Goal: Information Seeking & Learning: Learn about a topic

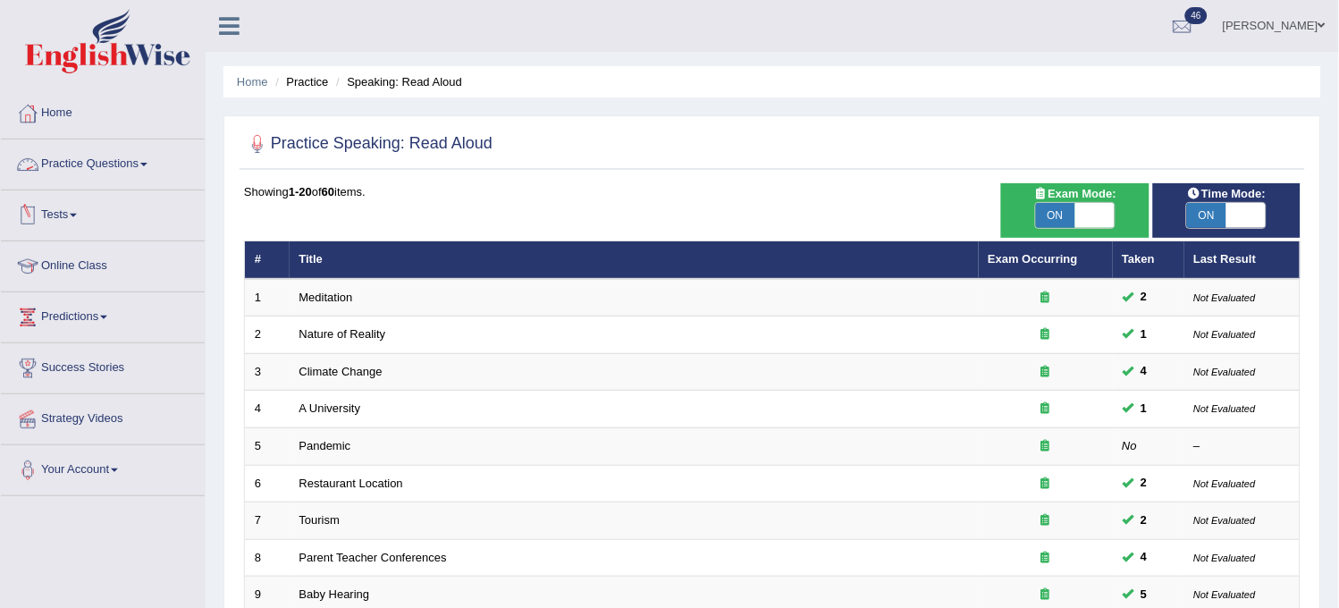
click at [103, 223] on link "Tests" at bounding box center [103, 212] width 204 height 45
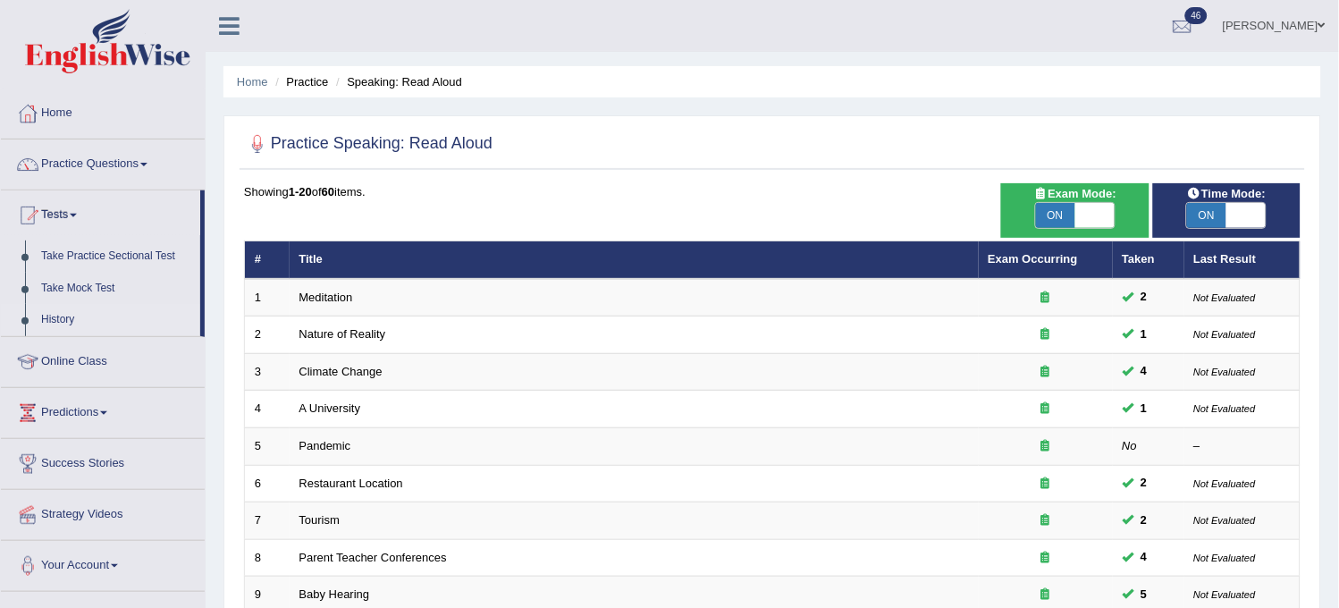
click at [75, 311] on link "History" at bounding box center [116, 320] width 167 height 32
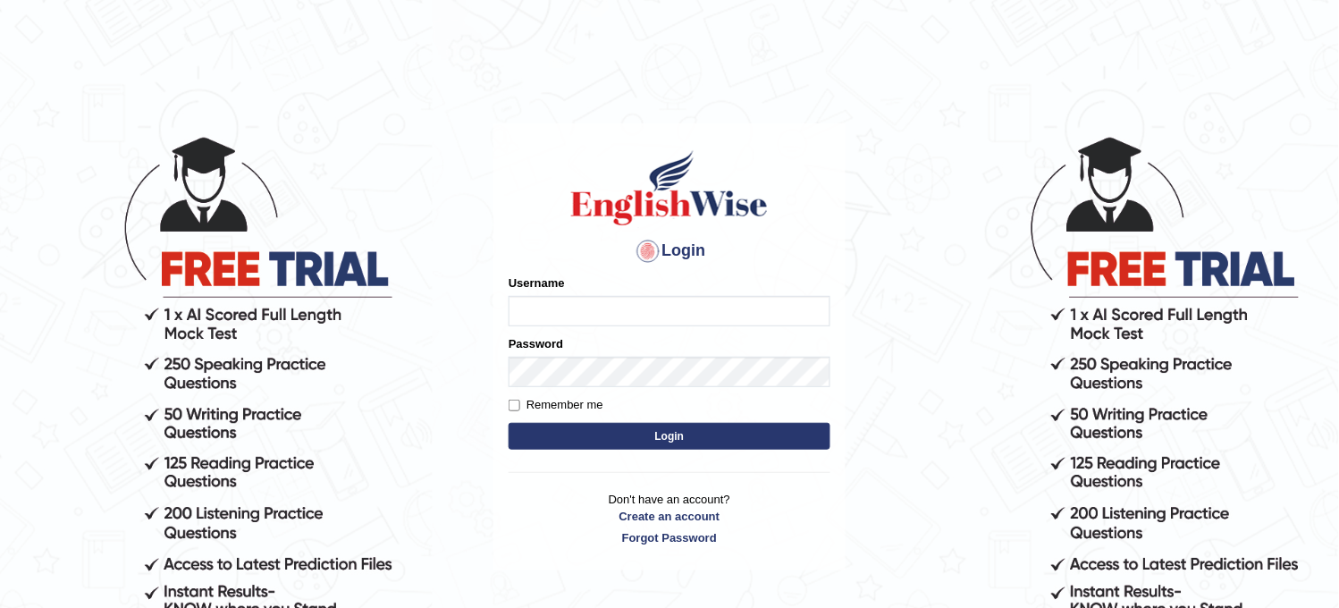
type input "obehi00"
click at [592, 444] on button "Login" at bounding box center [669, 436] width 322 height 27
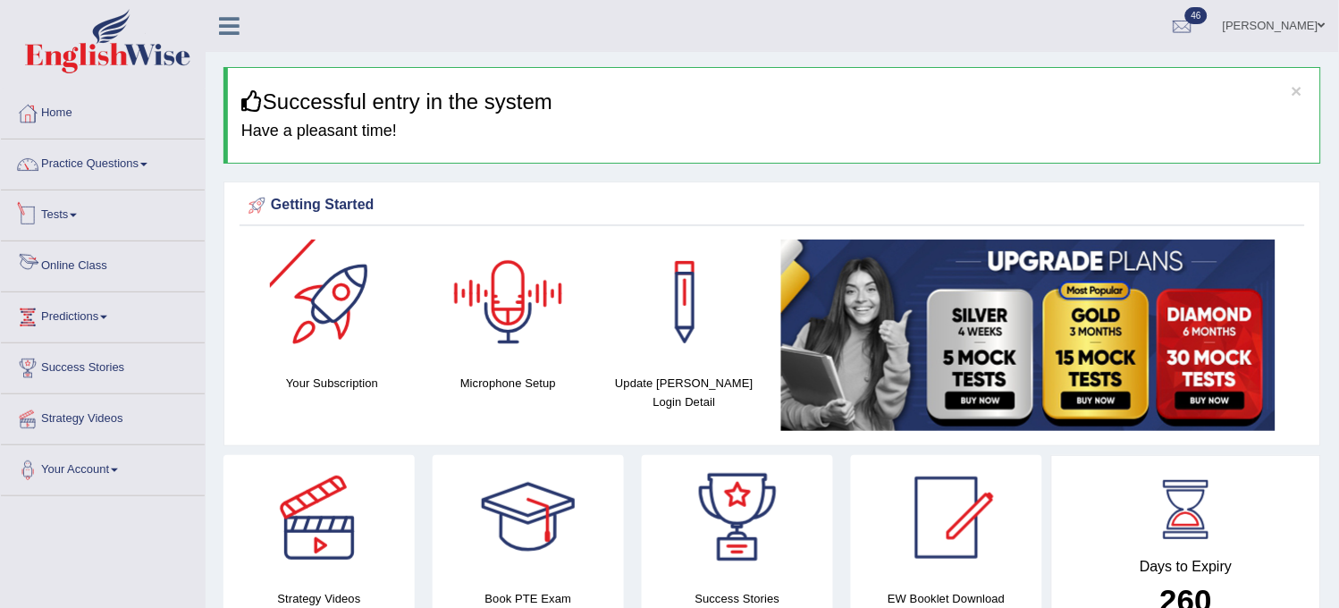
click at [131, 230] on link "Tests" at bounding box center [103, 212] width 204 height 45
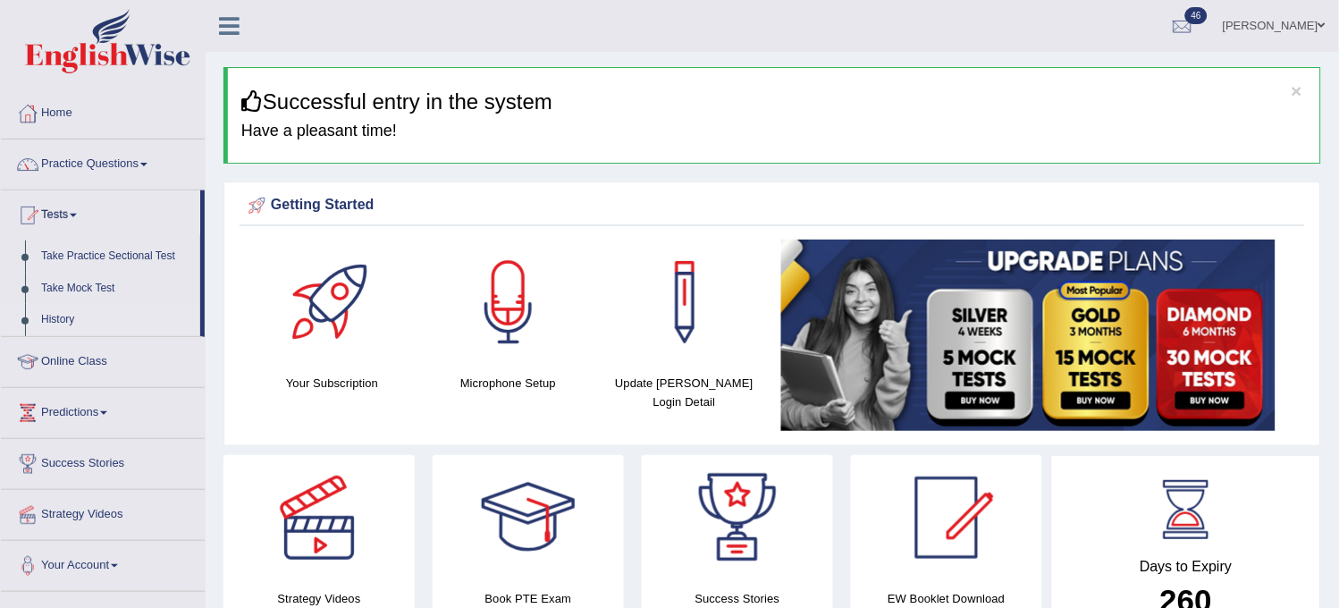
click at [63, 309] on link "History" at bounding box center [116, 320] width 167 height 32
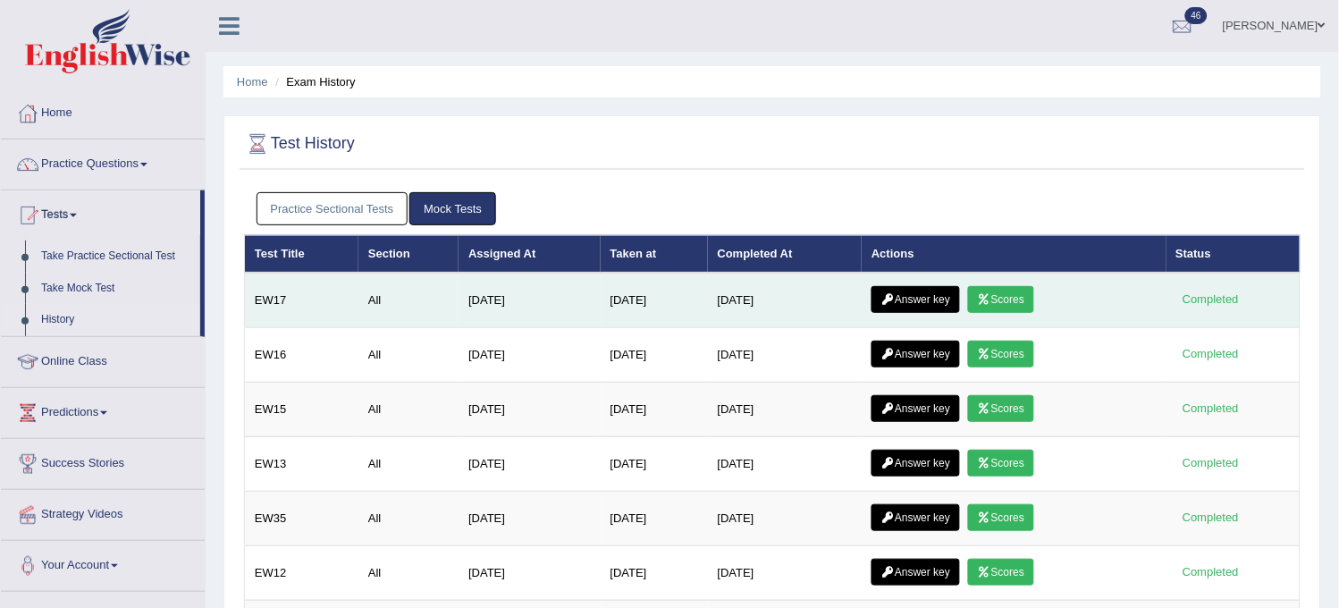
click at [1024, 293] on link "Scores" at bounding box center [1001, 299] width 66 height 27
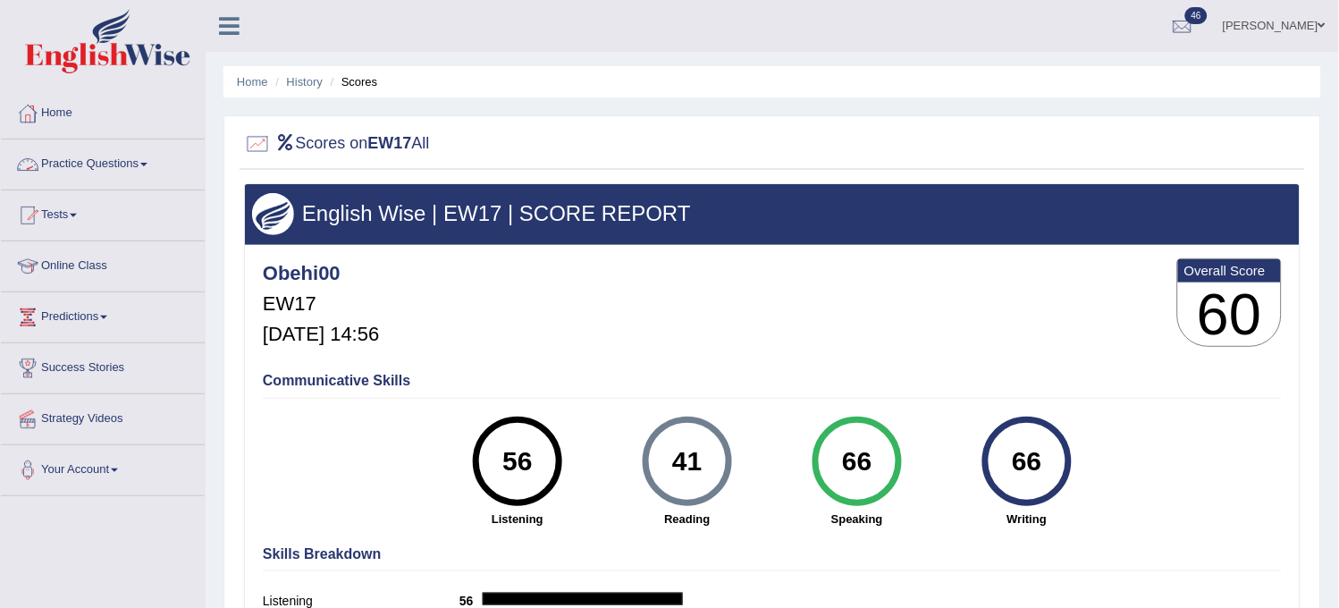
click at [120, 149] on link "Practice Questions" at bounding box center [103, 161] width 204 height 45
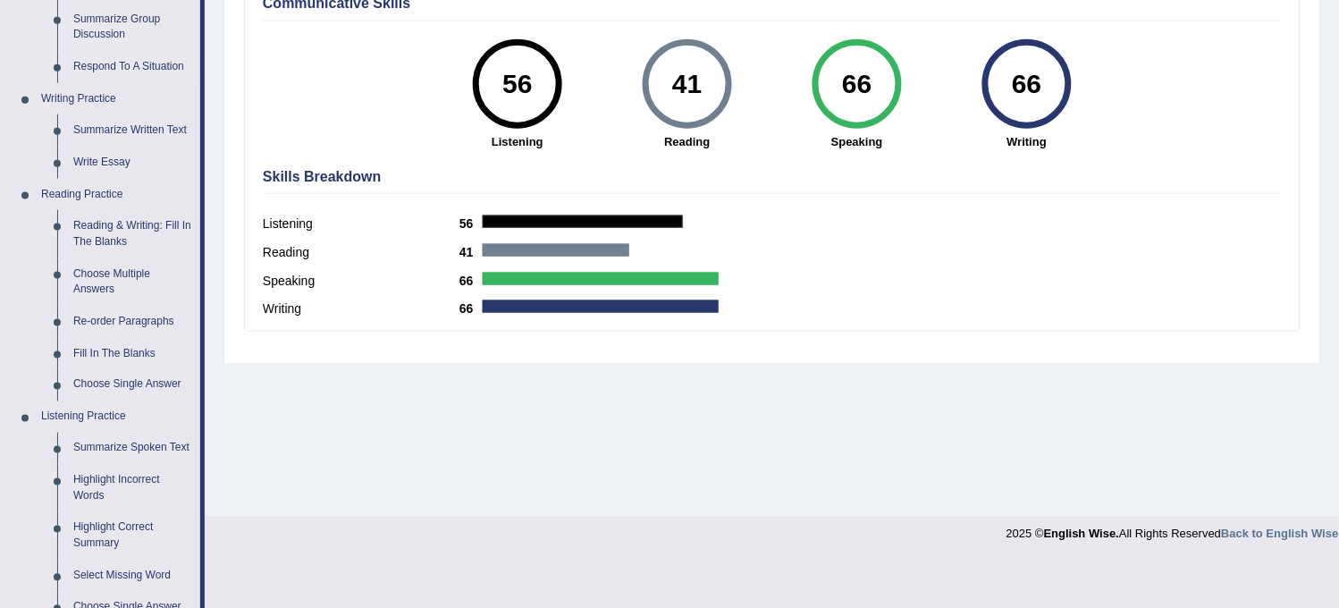
scroll to position [397, 0]
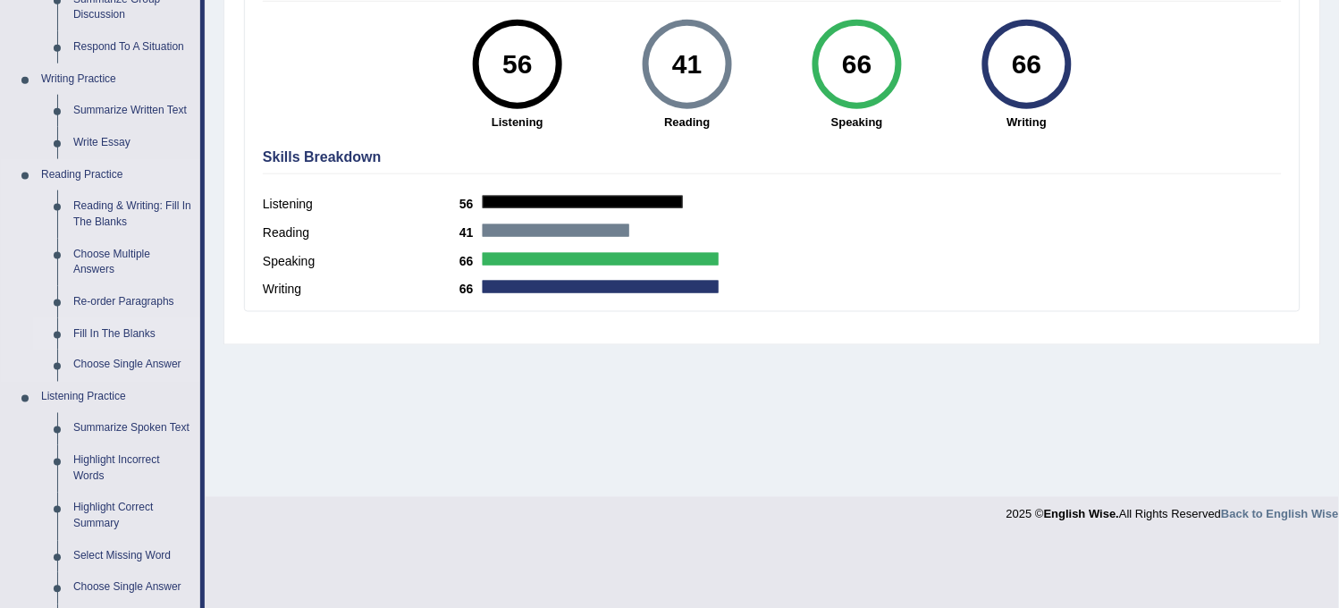
click at [122, 334] on link "Fill In The Blanks" at bounding box center [132, 334] width 135 height 32
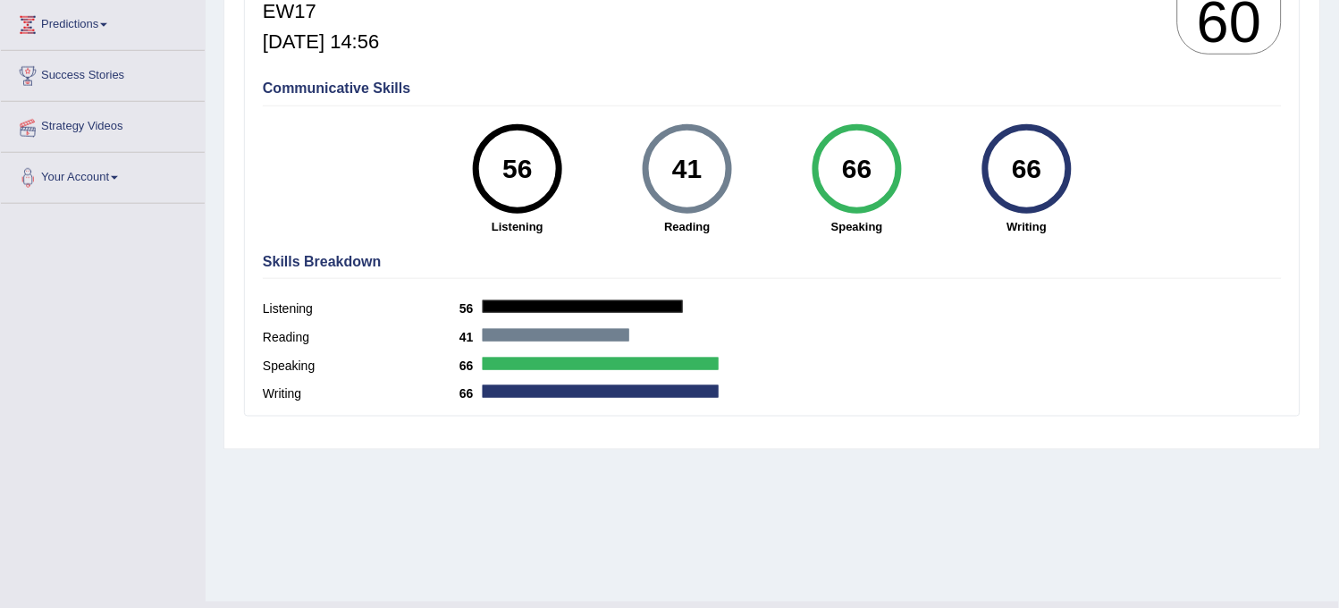
scroll to position [331, 0]
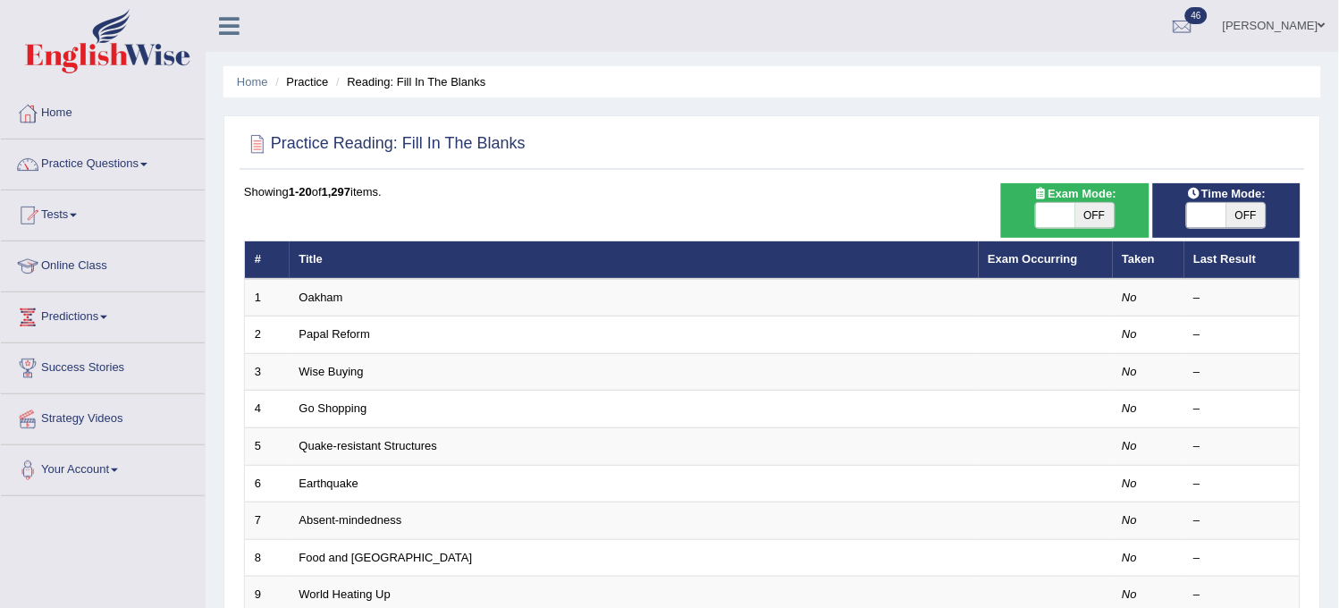
click at [1104, 230] on div "Exam Mode: ON OFF" at bounding box center [1074, 210] width 147 height 55
click at [1084, 221] on span "OFF" at bounding box center [1094, 215] width 39 height 25
checkbox input "true"
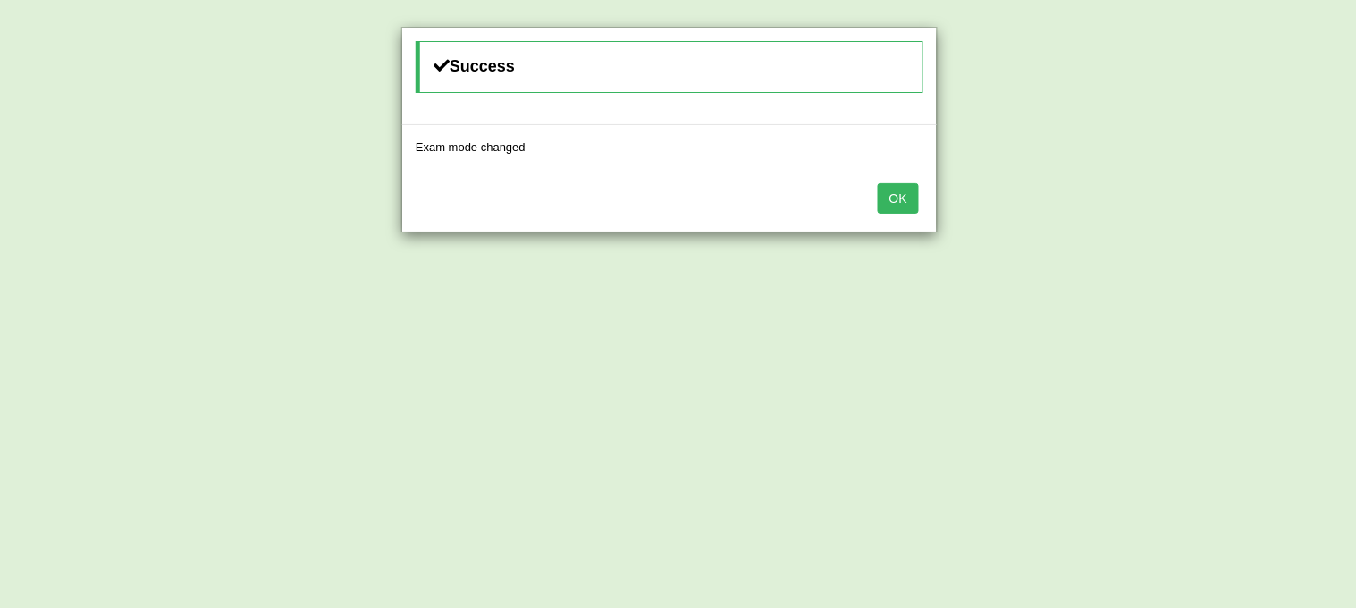
click at [896, 208] on button "OK" at bounding box center [897, 198] width 41 height 30
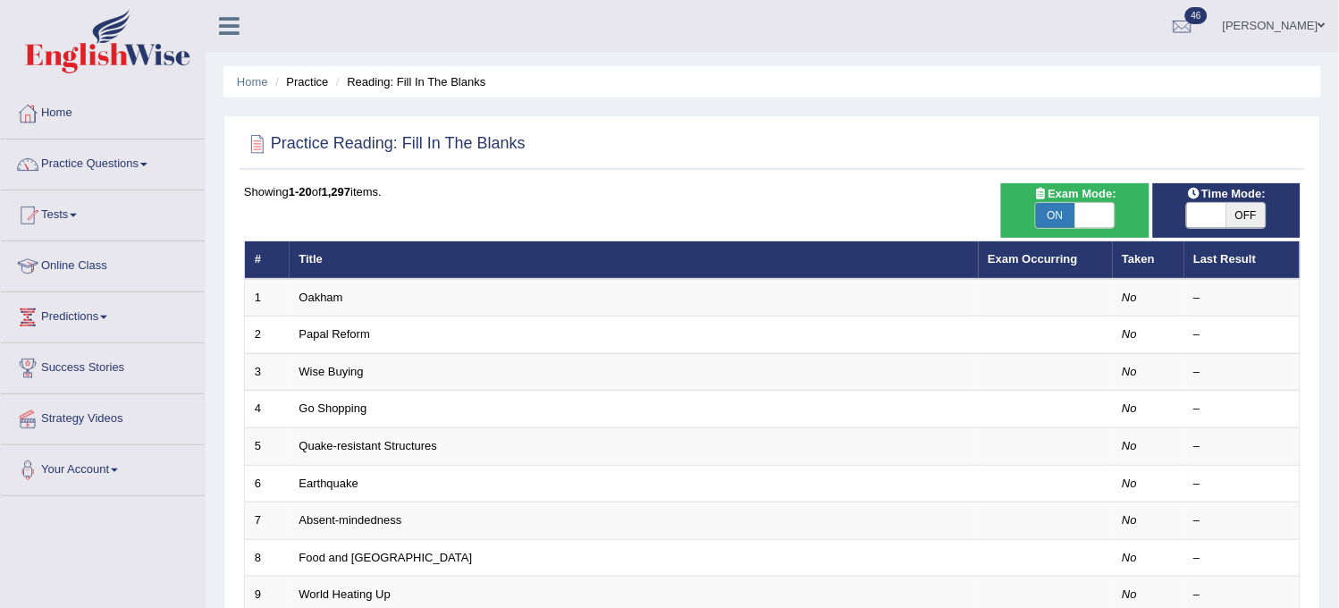
click at [1246, 213] on span "OFF" at bounding box center [1245, 215] width 39 height 25
checkbox input "true"
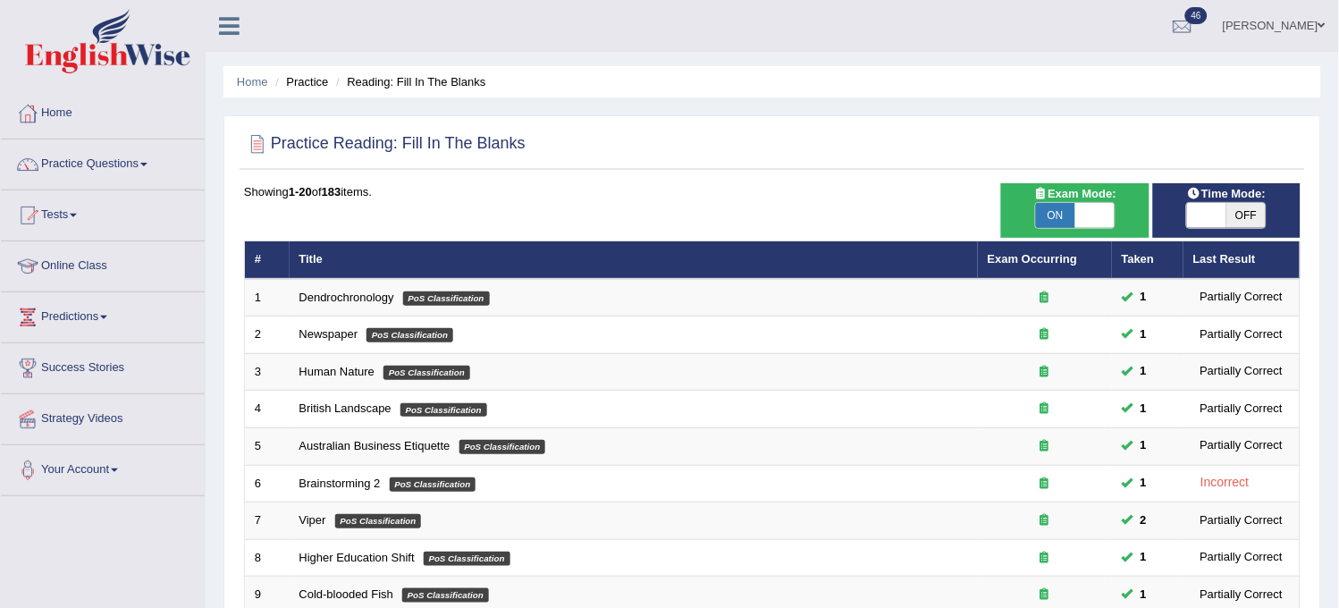
click at [1245, 220] on span "OFF" at bounding box center [1245, 215] width 39 height 25
checkbox input "true"
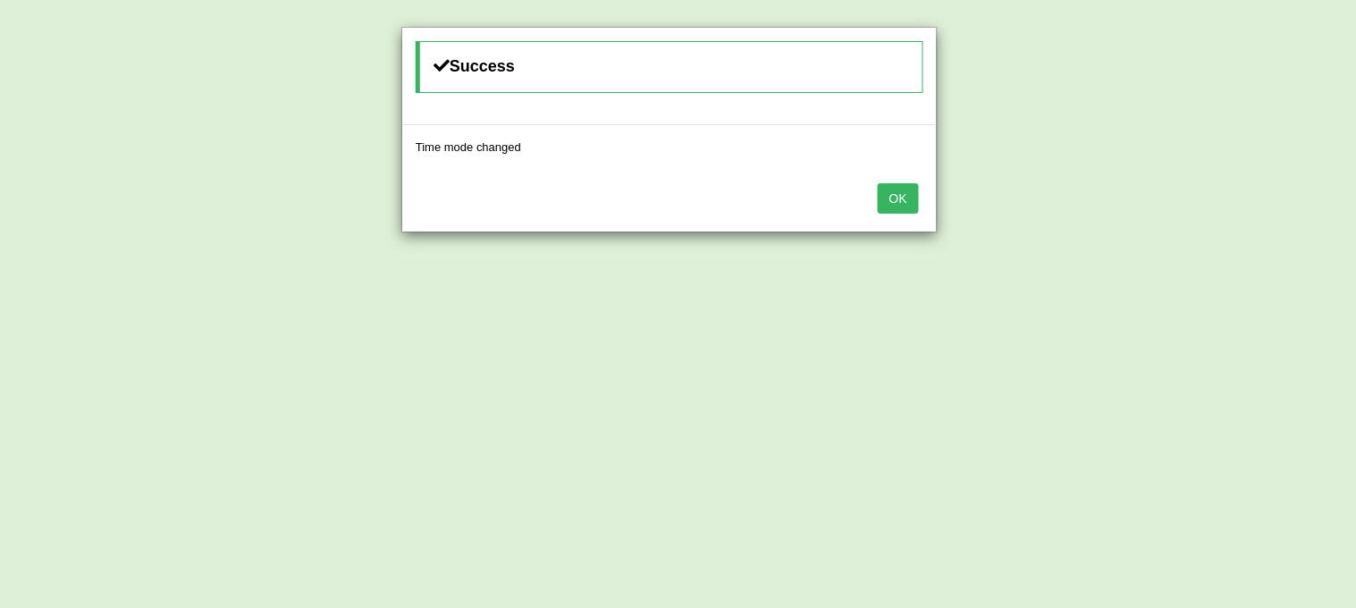
click at [885, 189] on button "OK" at bounding box center [897, 198] width 41 height 30
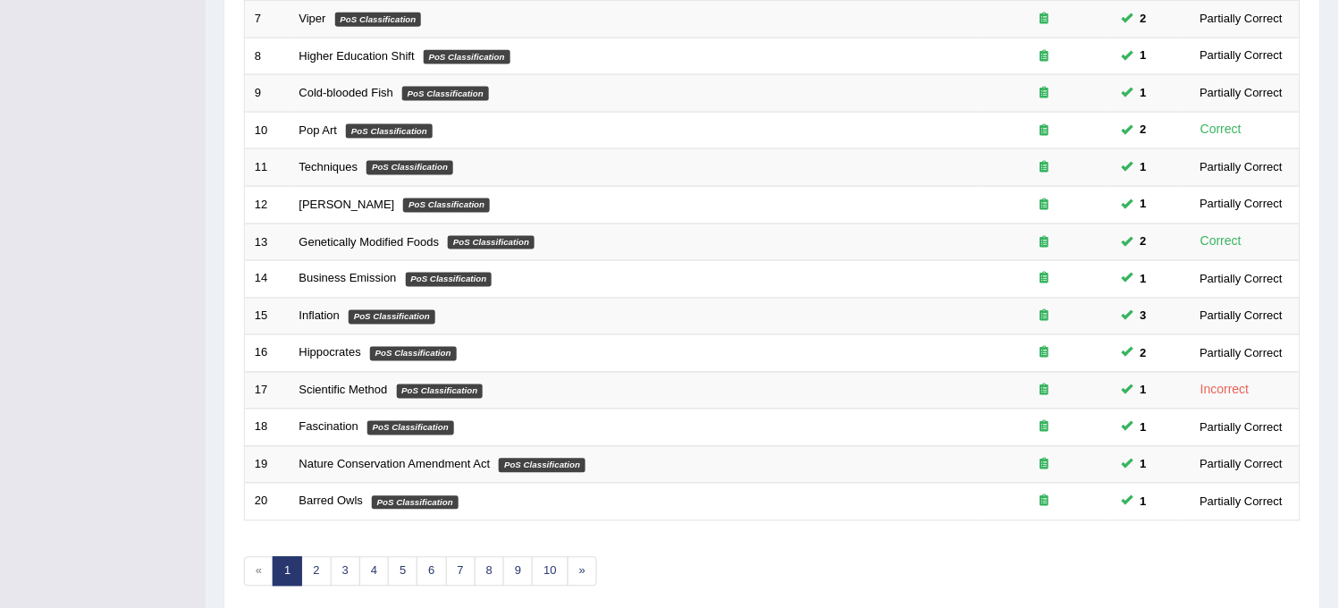
scroll to position [575, 0]
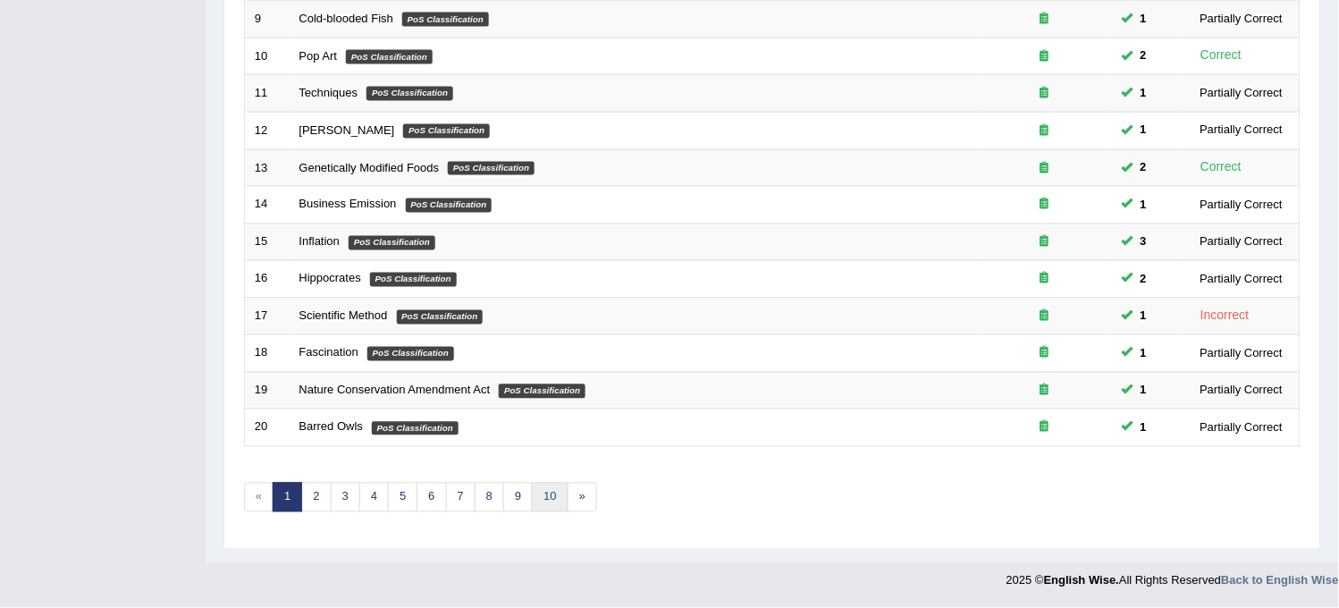
click at [549, 489] on link "10" at bounding box center [550, 497] width 36 height 29
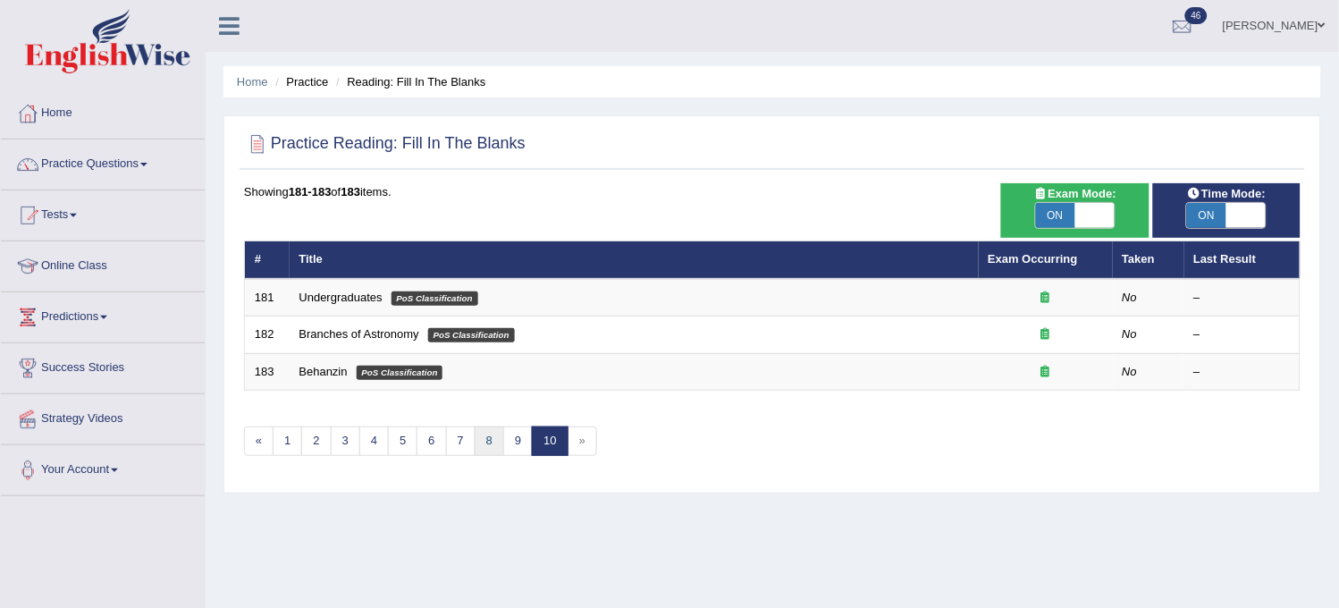
click at [485, 441] on link "8" at bounding box center [488, 440] width 29 height 29
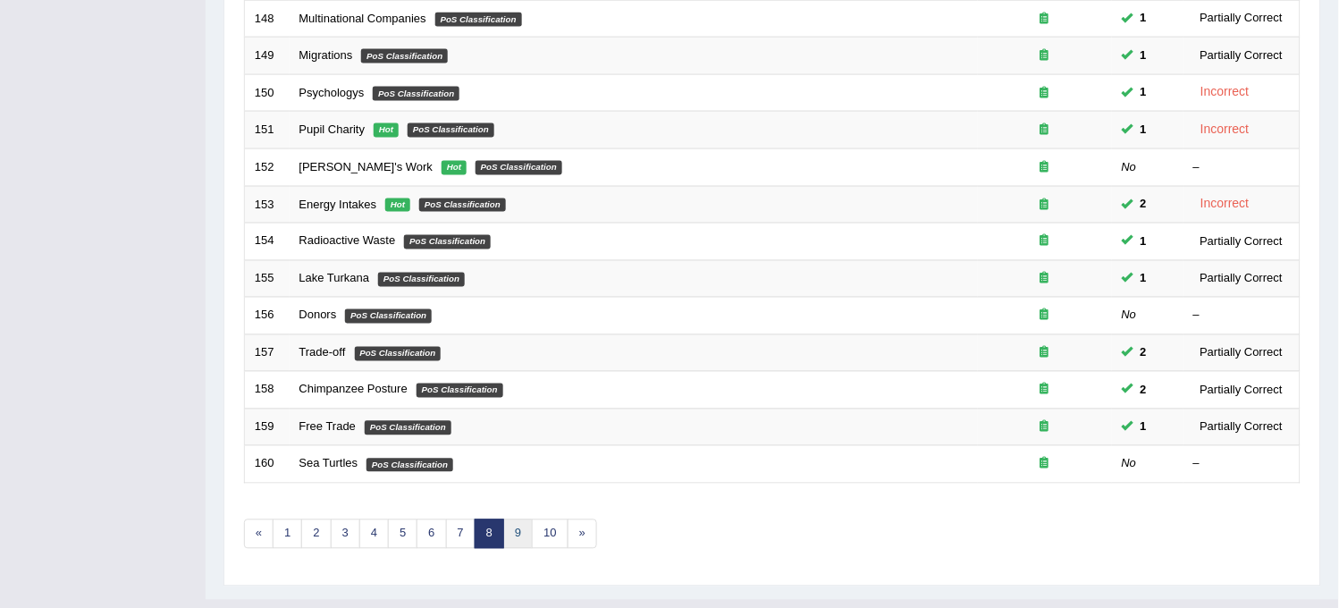
click at [525, 533] on link "9" at bounding box center [517, 533] width 29 height 29
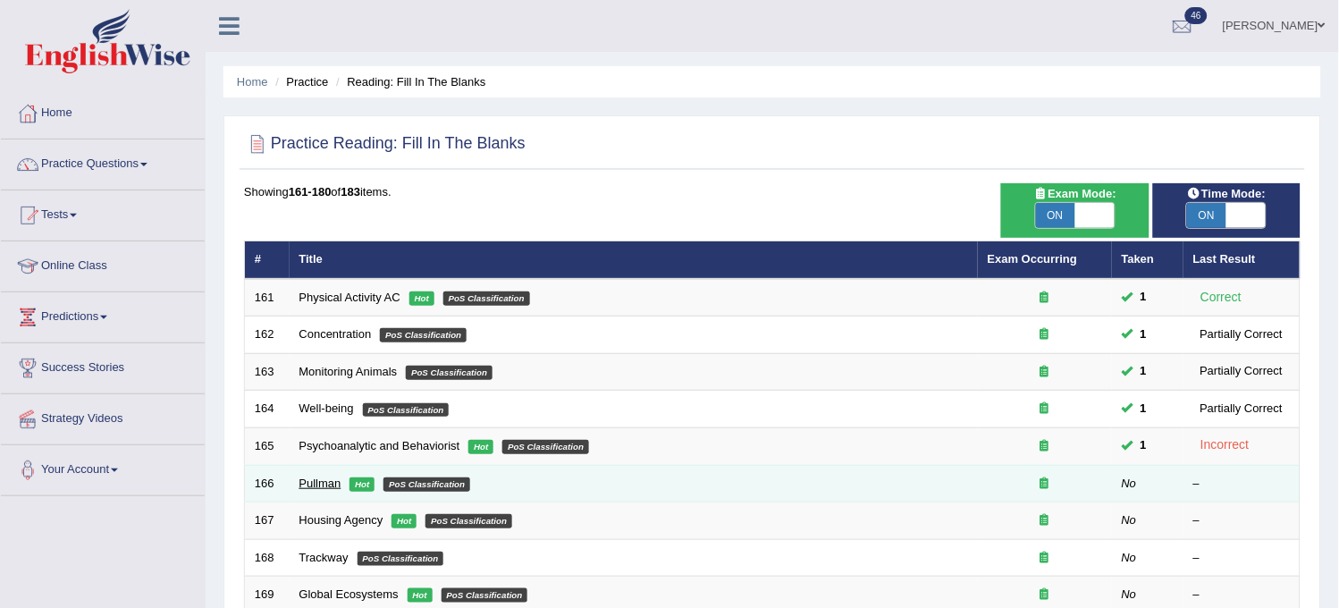
click at [320, 478] on link "Pullman" at bounding box center [320, 482] width 42 height 13
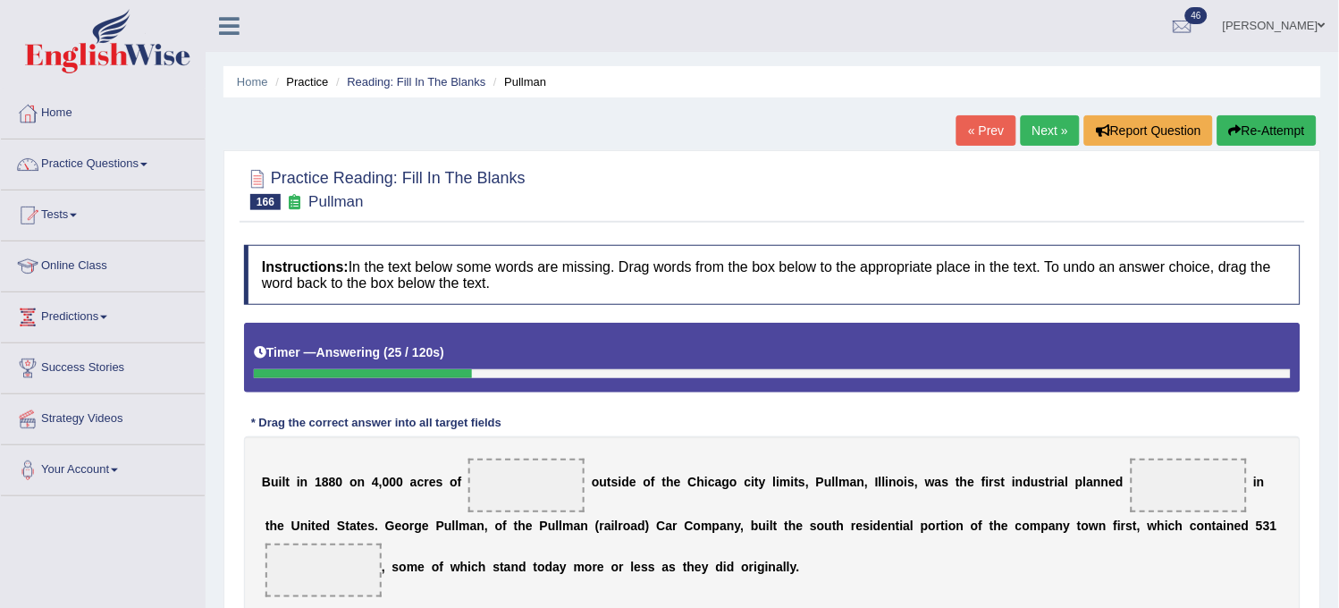
click at [1272, 126] on button "Re-Attempt" at bounding box center [1266, 130] width 99 height 30
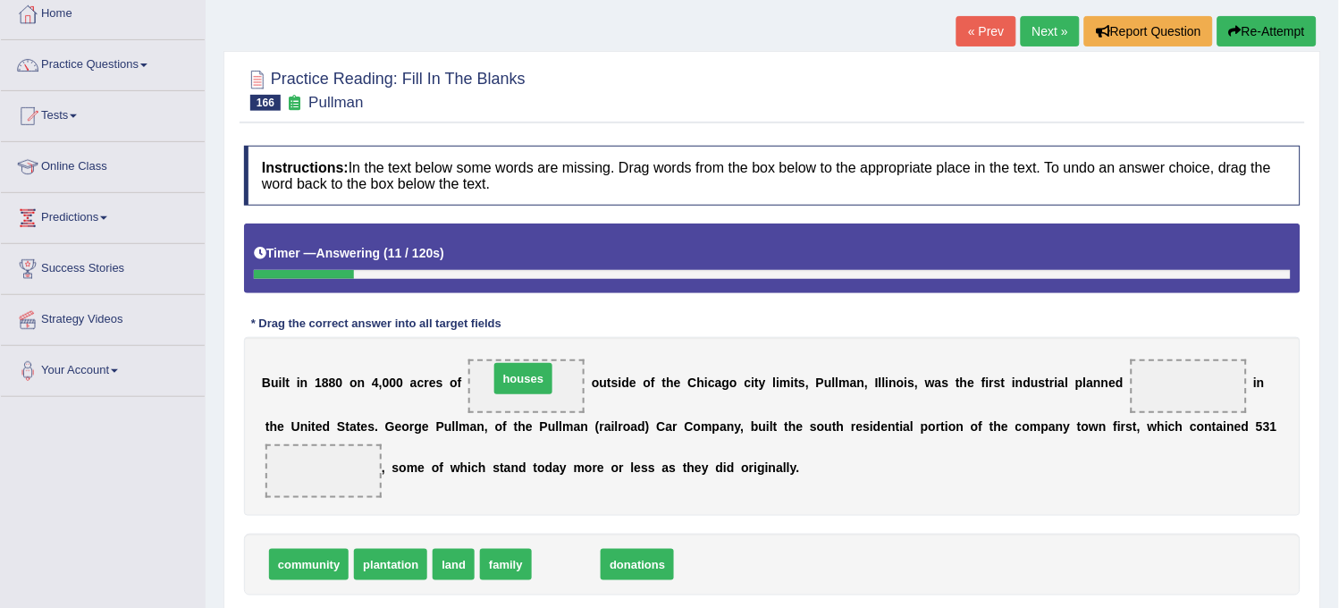
drag, startPoint x: 557, startPoint y: 573, endPoint x: 514, endPoint y: 387, distance: 190.7
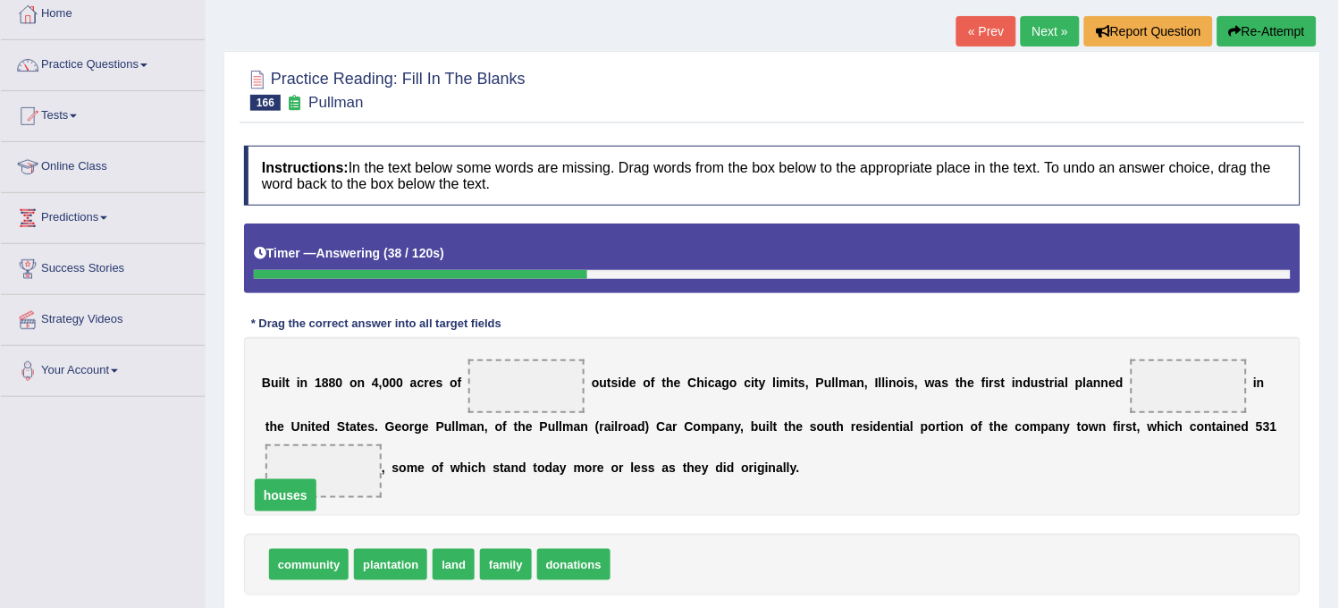
drag, startPoint x: 521, startPoint y: 378, endPoint x: 268, endPoint y: 497, distance: 279.4
click at [451, 568] on span "land" at bounding box center [453, 564] width 42 height 31
drag, startPoint x: 458, startPoint y: 556, endPoint x: 525, endPoint y: 408, distance: 161.6
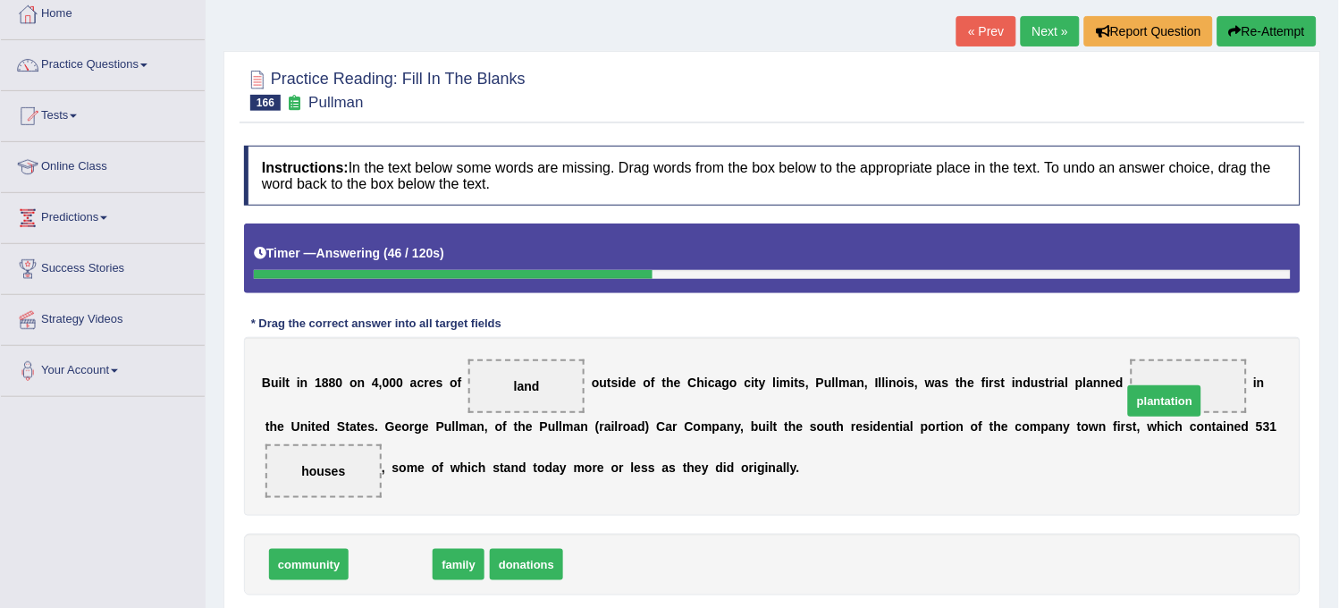
drag, startPoint x: 388, startPoint y: 558, endPoint x: 1162, endPoint y: 394, distance: 790.9
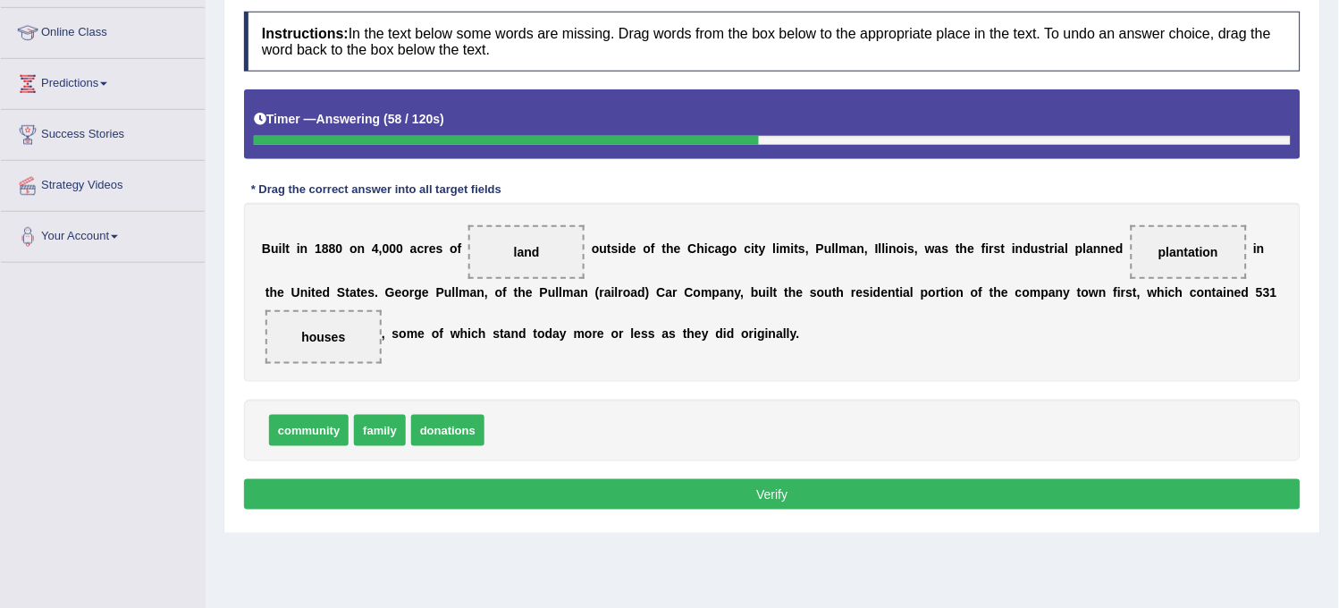
scroll to position [198, 0]
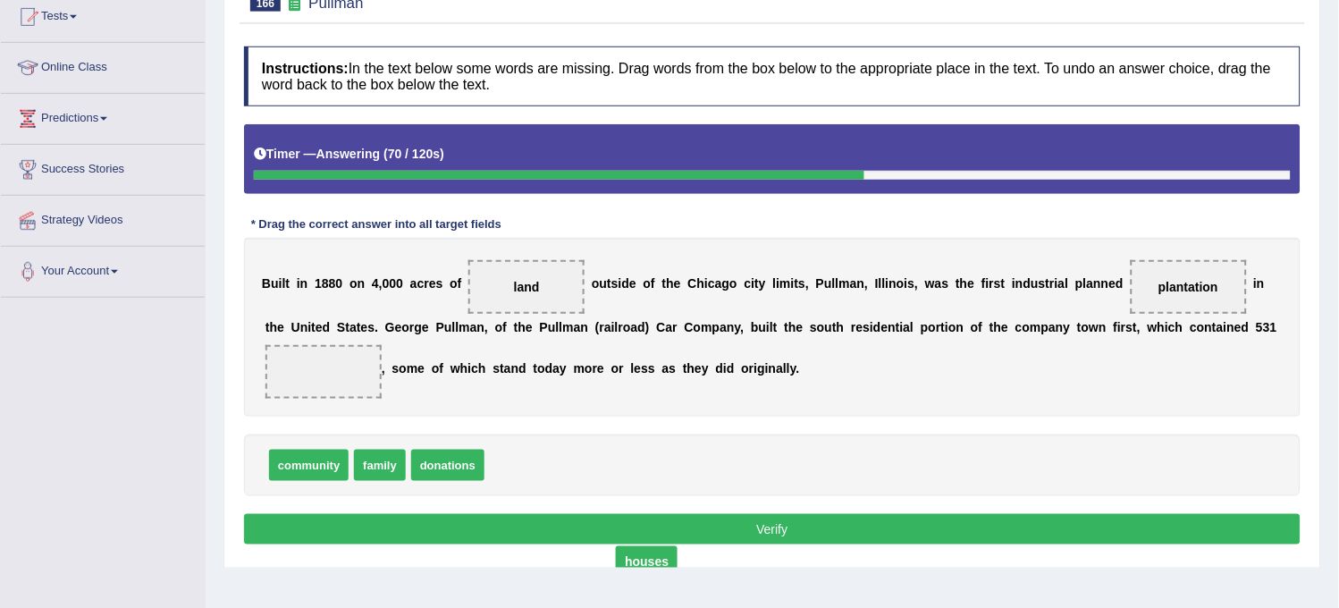
drag, startPoint x: 327, startPoint y: 371, endPoint x: 564, endPoint y: 501, distance: 270.3
click at [442, 465] on span "donations" at bounding box center [447, 464] width 73 height 31
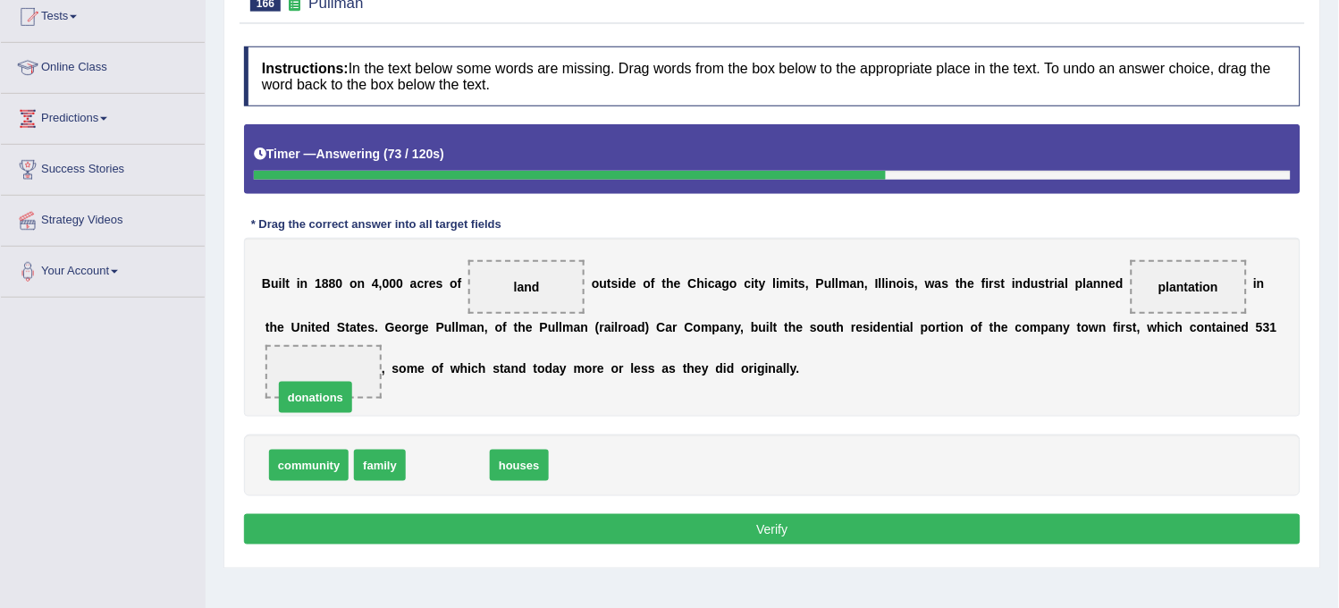
drag, startPoint x: 442, startPoint y: 465, endPoint x: 290, endPoint y: 381, distance: 173.6
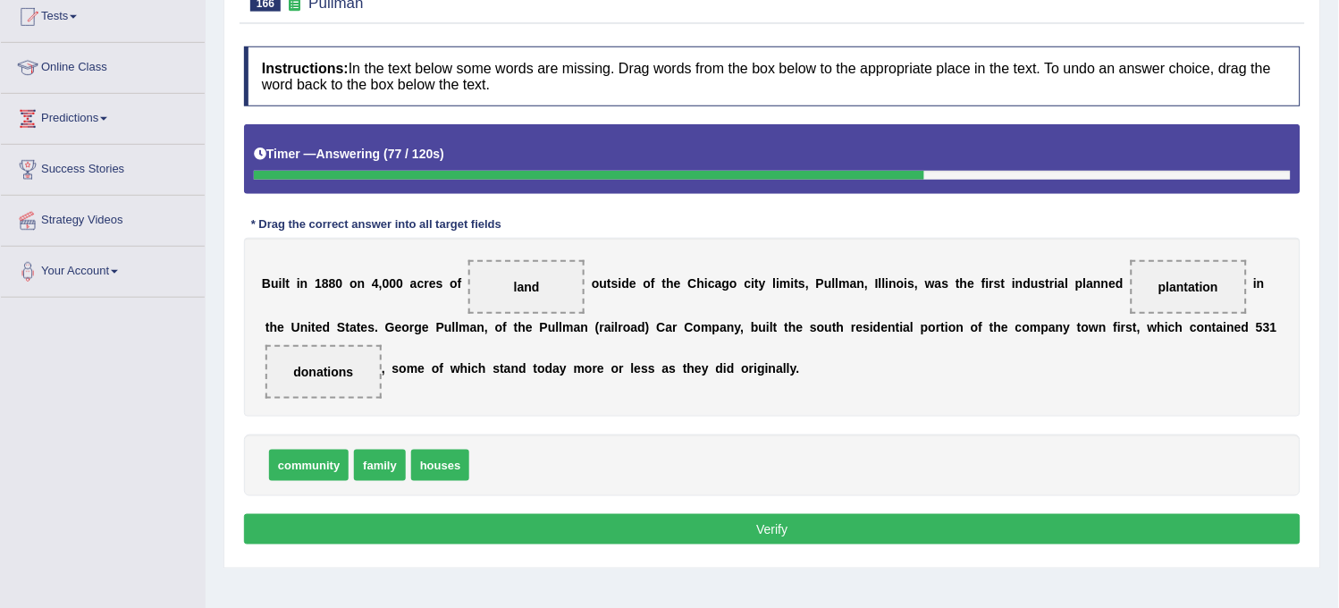
click at [724, 545] on div "Instructions: In the text below some words are missing. Drag words from the box…" at bounding box center [771, 298] width 1065 height 521
click at [724, 527] on button "Verify" at bounding box center [772, 529] width 1056 height 30
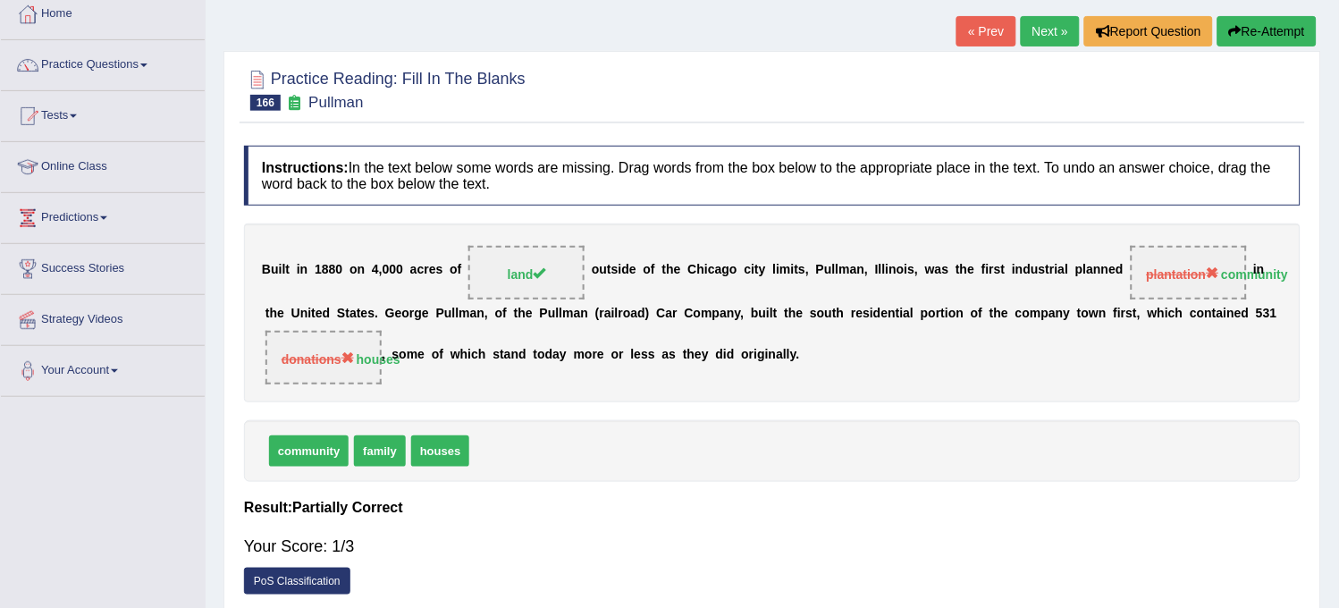
scroll to position [0, 0]
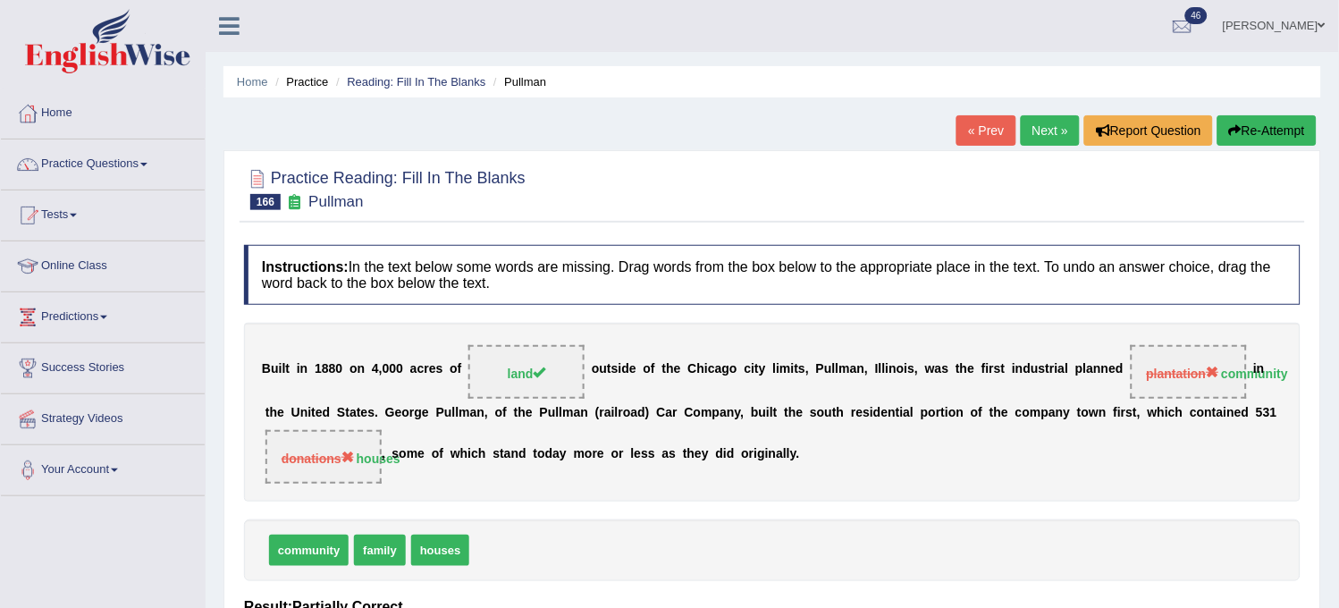
click at [1278, 127] on button "Re-Attempt" at bounding box center [1266, 130] width 99 height 30
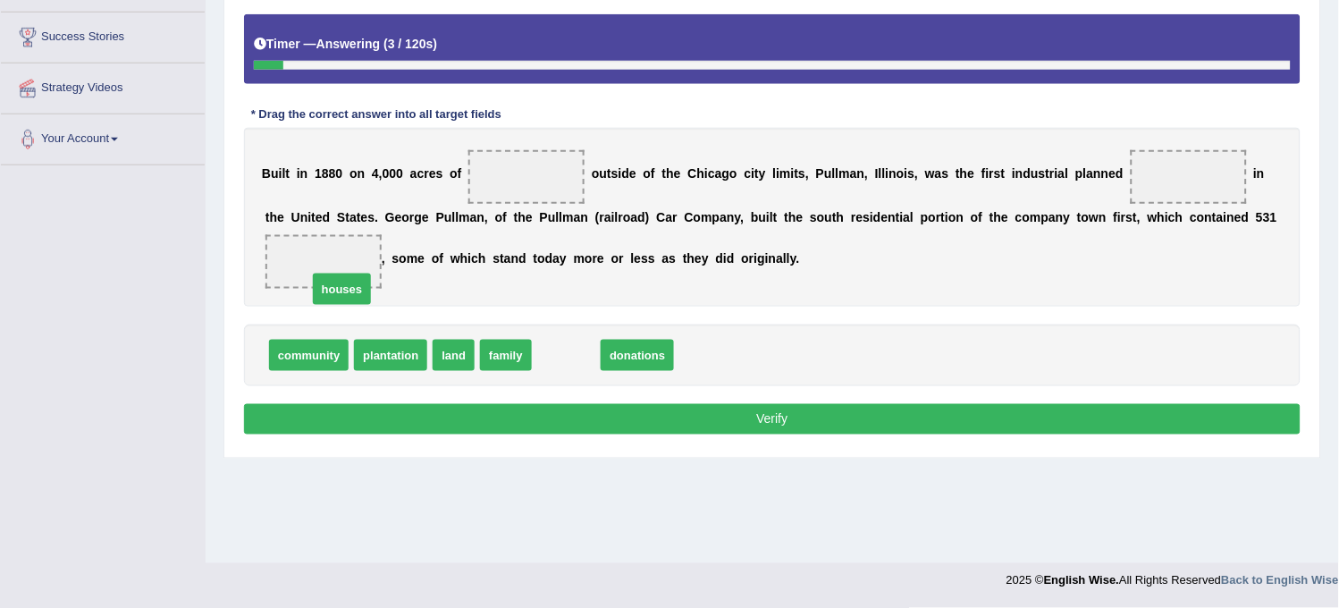
drag, startPoint x: 582, startPoint y: 356, endPoint x: 350, endPoint y: 283, distance: 242.5
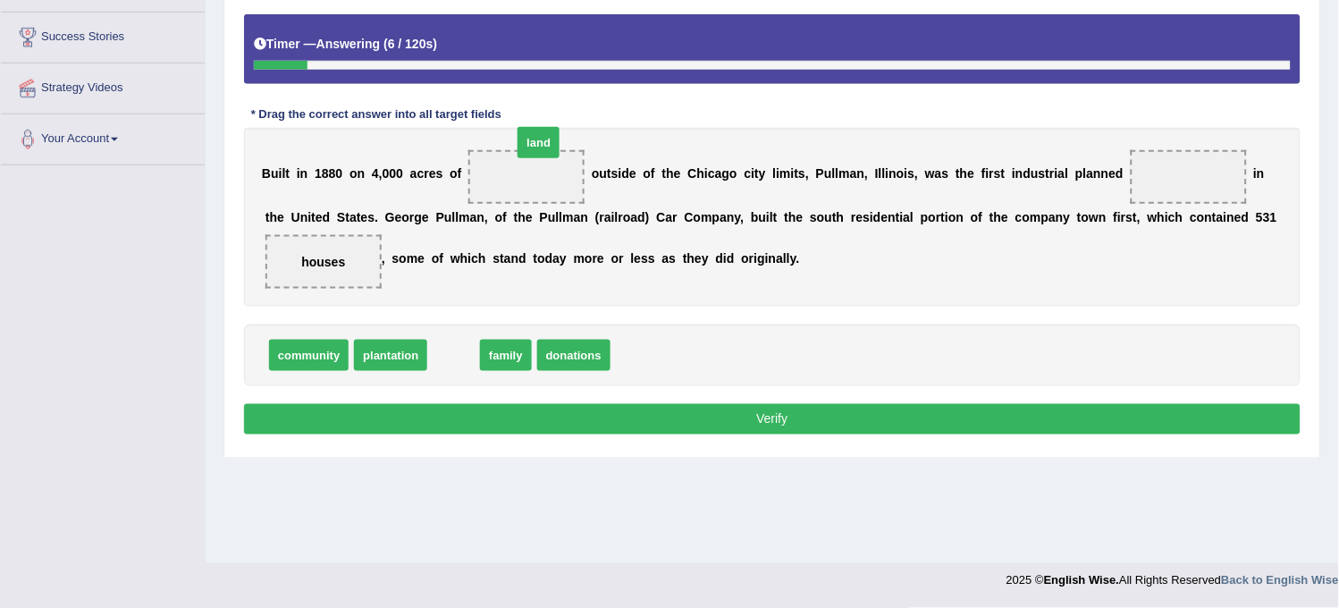
drag, startPoint x: 452, startPoint y: 356, endPoint x: 531, endPoint y: 175, distance: 196.9
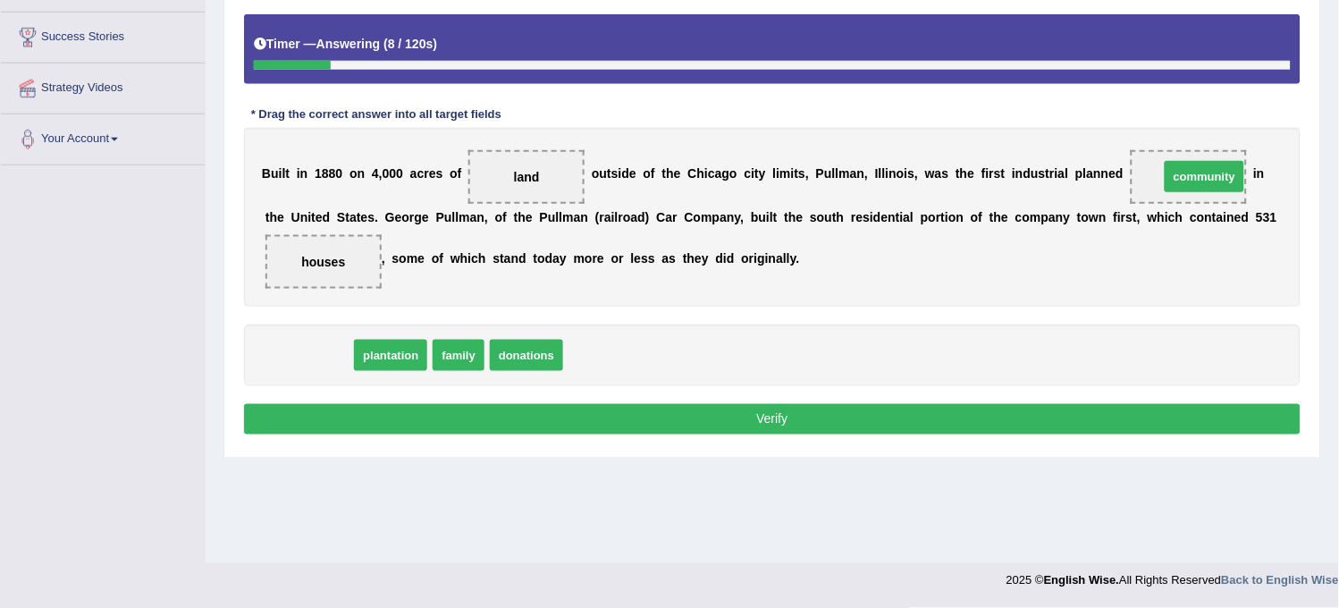
drag, startPoint x: 309, startPoint y: 356, endPoint x: 1199, endPoint y: 188, distance: 905.7
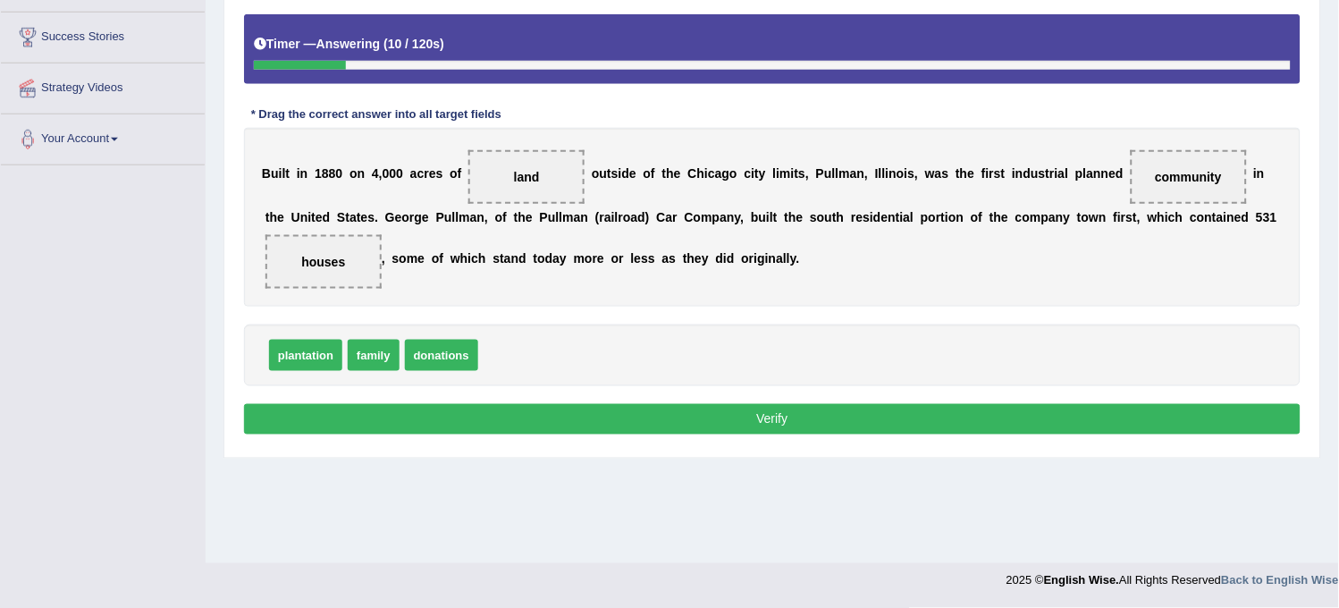
click at [751, 413] on button "Verify" at bounding box center [772, 419] width 1056 height 30
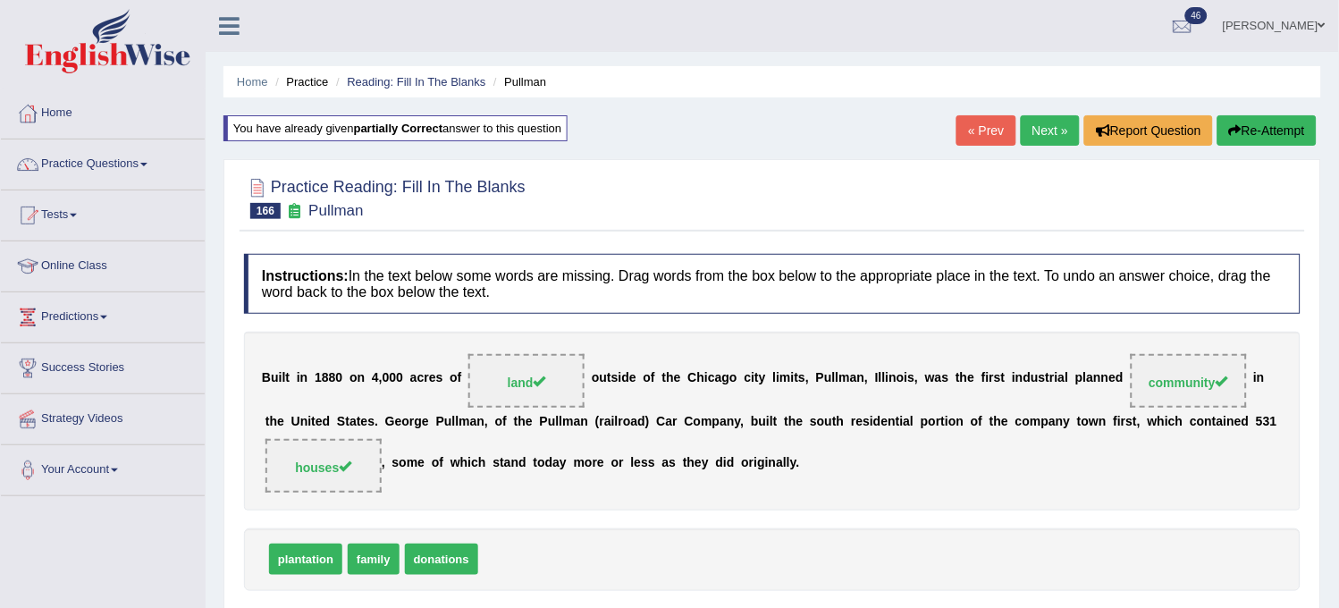
click at [1037, 122] on link "Next »" at bounding box center [1049, 130] width 59 height 30
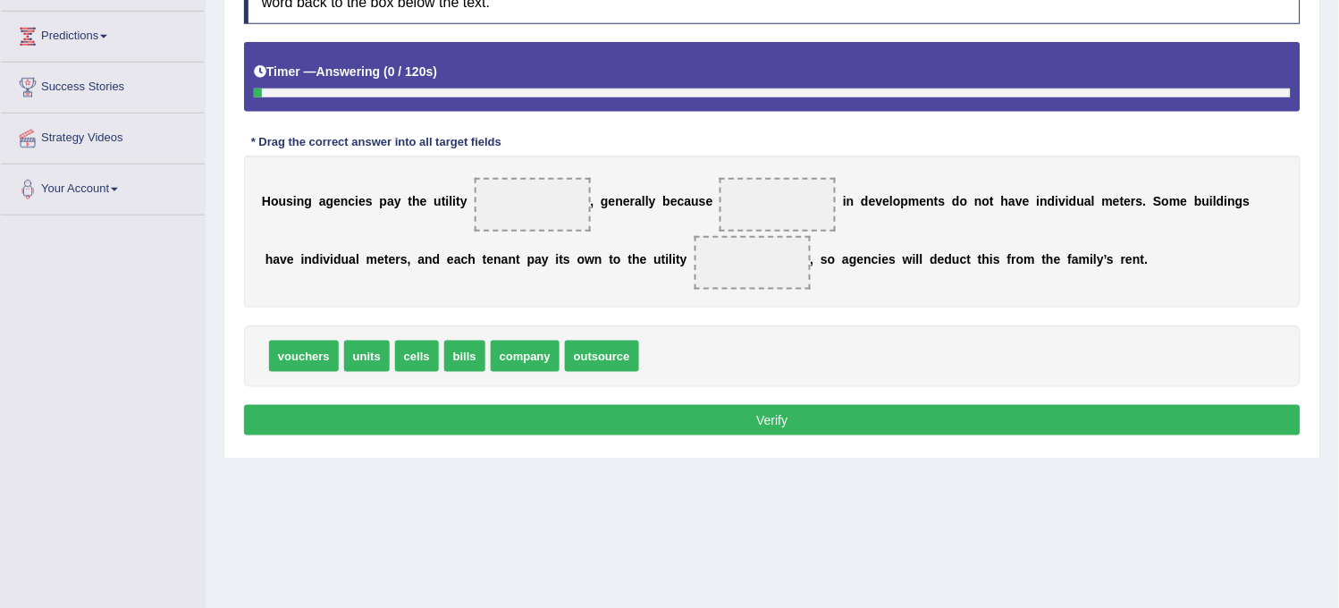
scroll to position [298, 0]
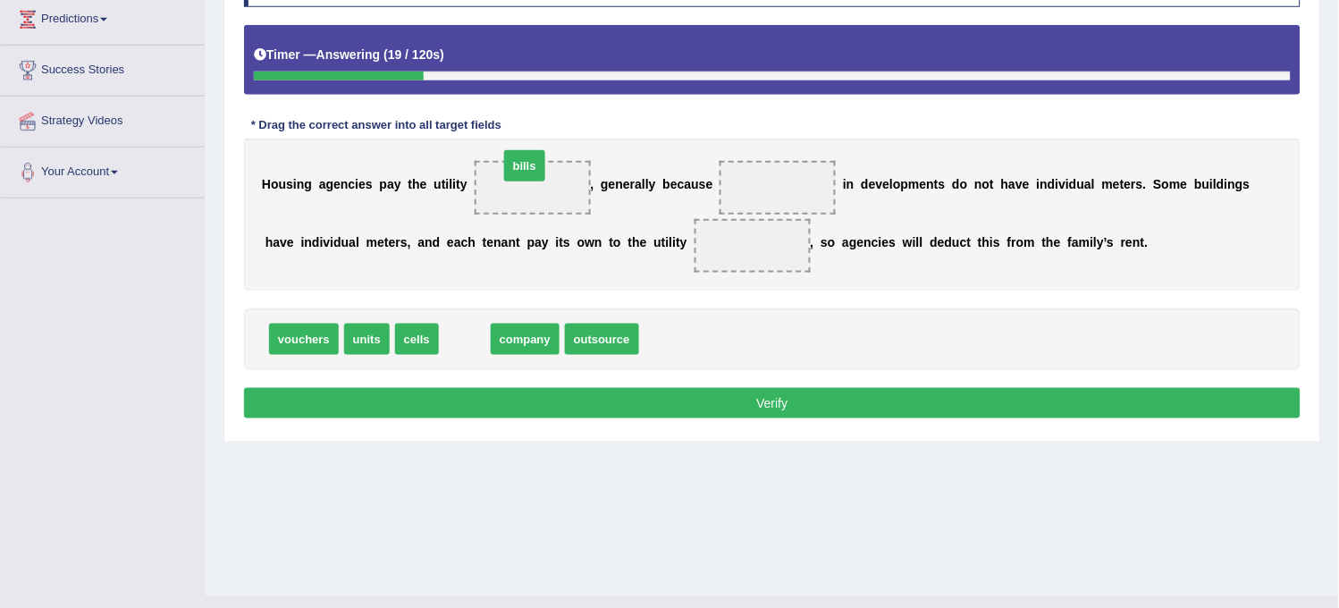
drag, startPoint x: 465, startPoint y: 333, endPoint x: 525, endPoint y: 159, distance: 184.2
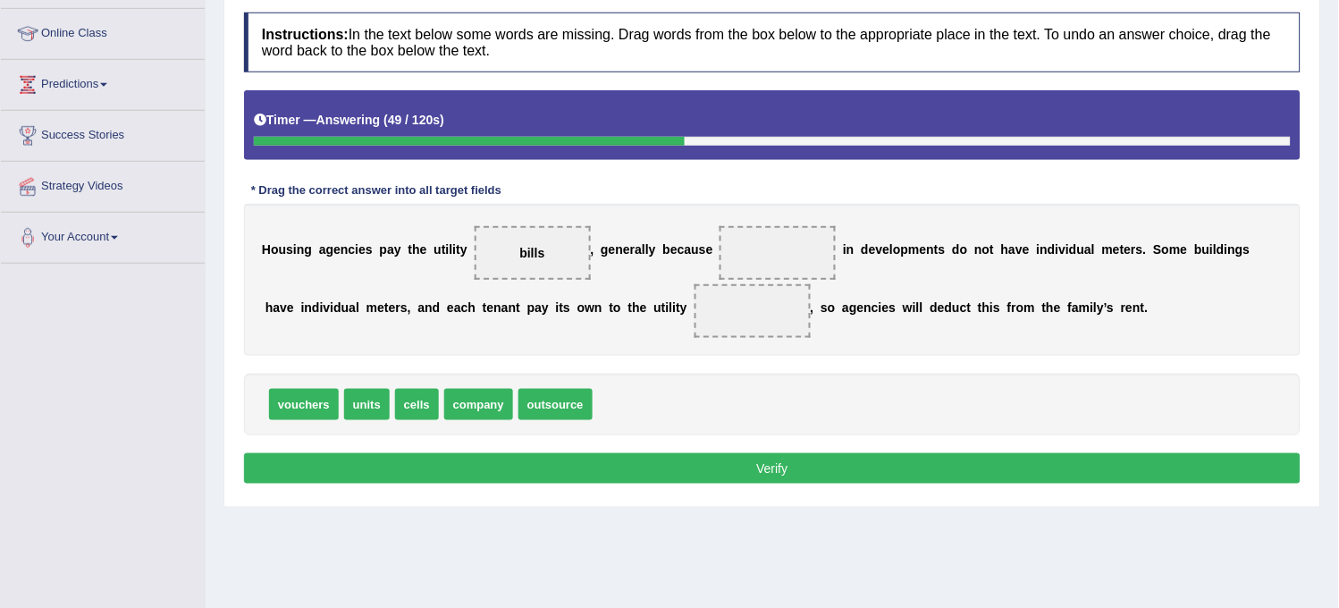
scroll to position [198, 0]
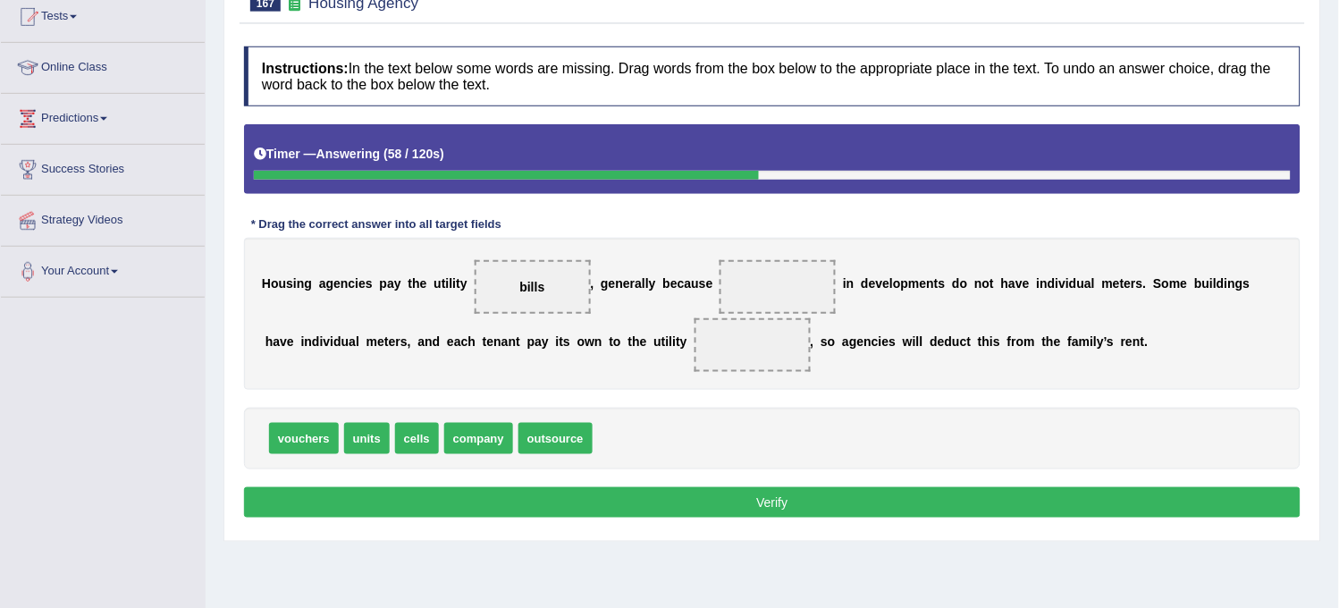
click at [530, 284] on span "bills" at bounding box center [532, 287] width 25 height 14
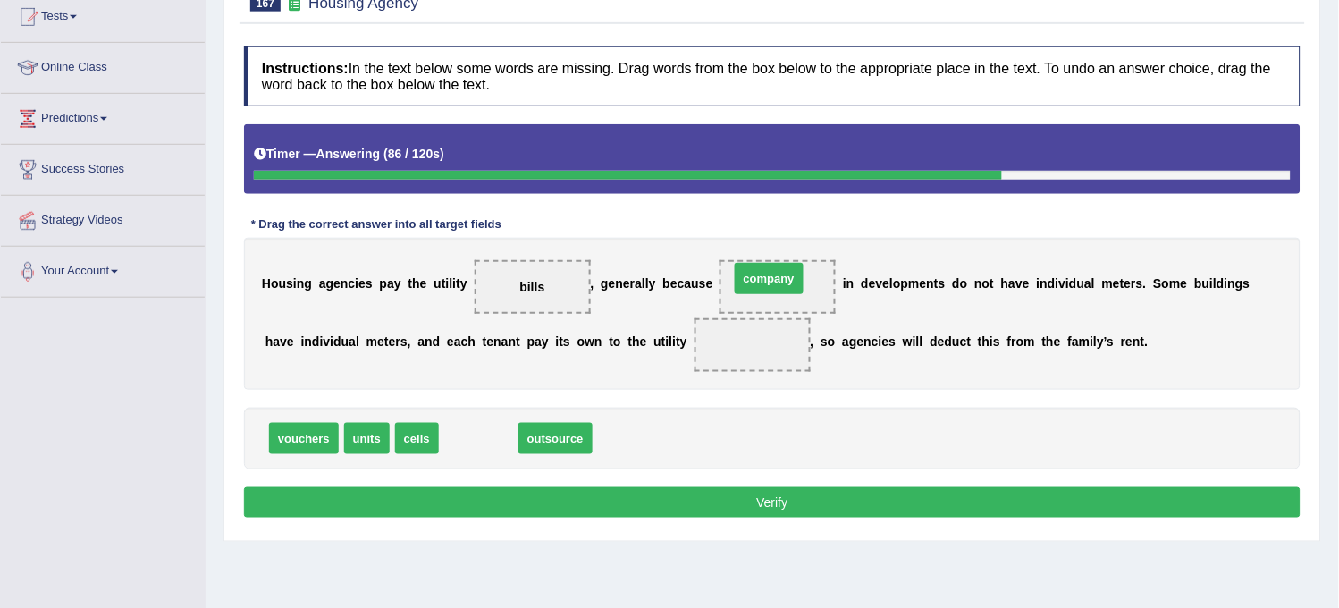
drag, startPoint x: 480, startPoint y: 449, endPoint x: 770, endPoint y: 292, distance: 330.2
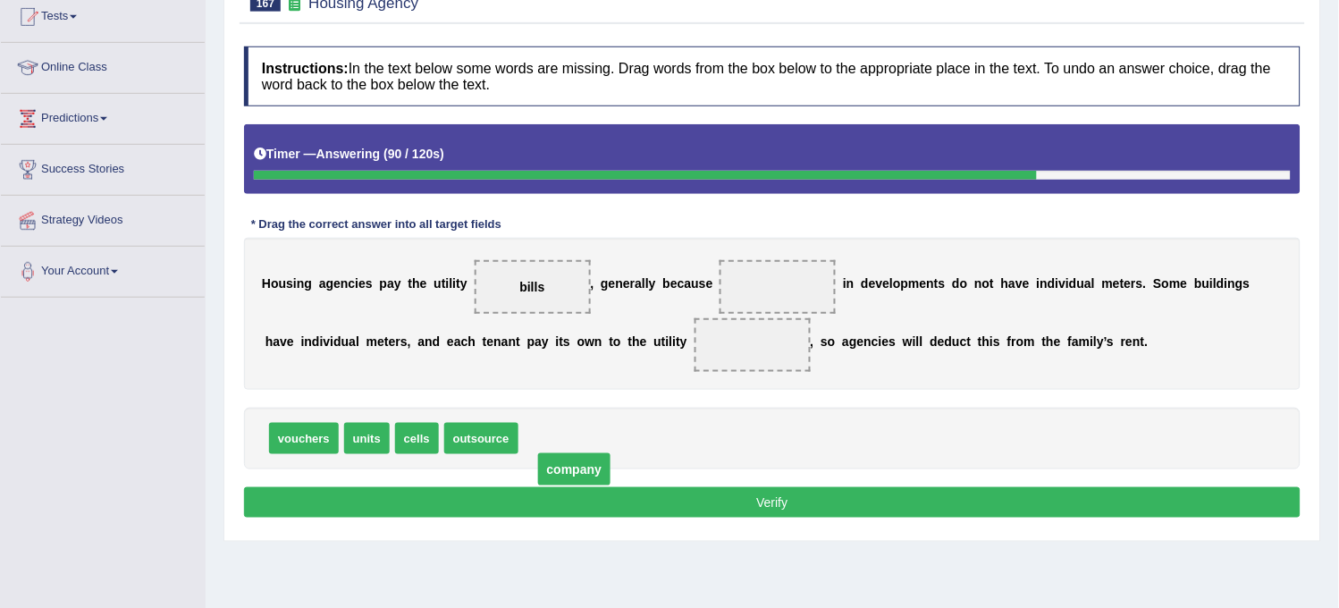
drag, startPoint x: 787, startPoint y: 282, endPoint x: 583, endPoint y: 486, distance: 288.1
click at [583, 485] on span "company" at bounding box center [574, 469] width 72 height 32
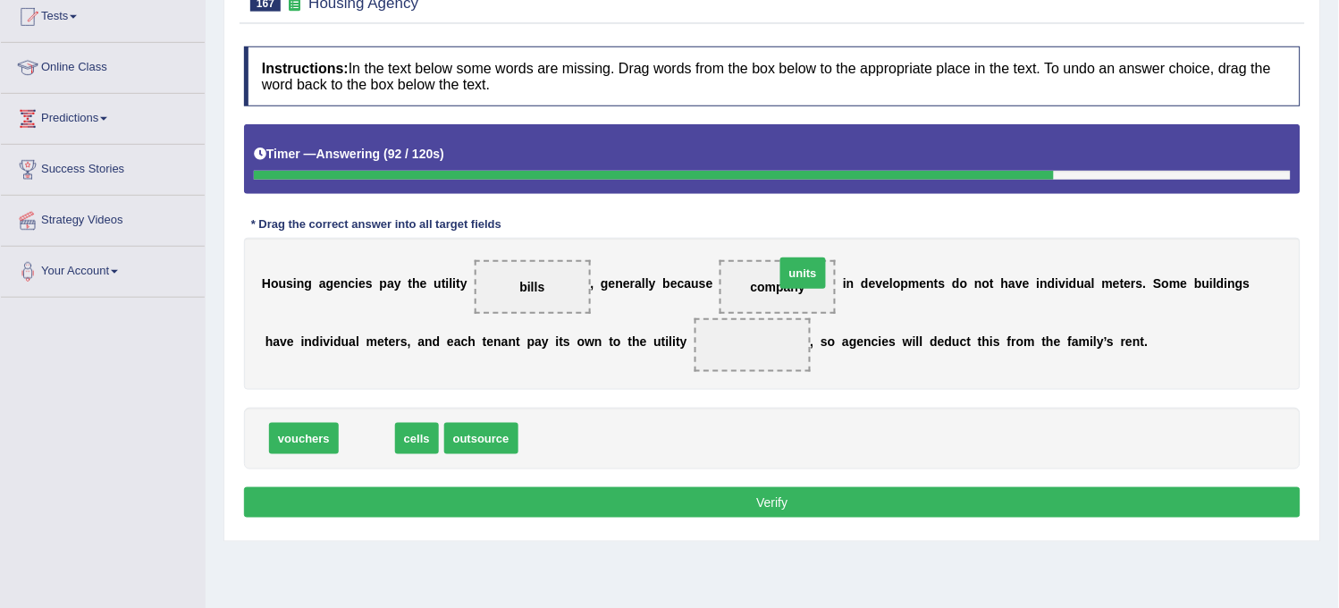
drag, startPoint x: 370, startPoint y: 443, endPoint x: 813, endPoint y: 275, distance: 474.0
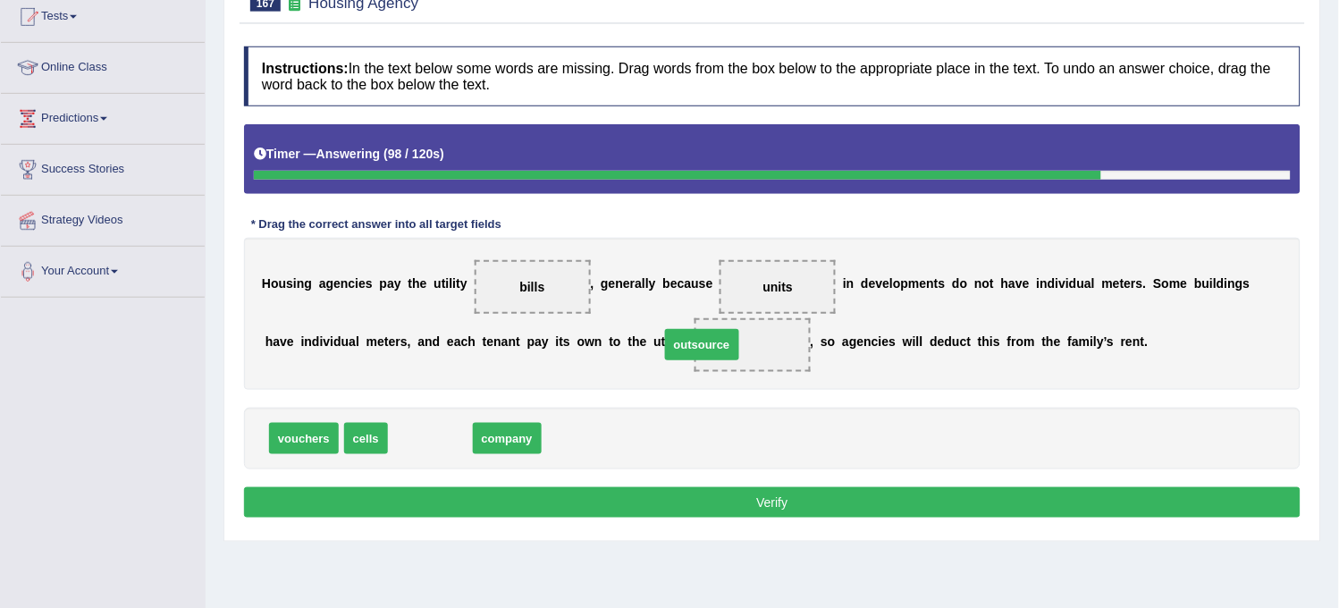
drag, startPoint x: 430, startPoint y: 447, endPoint x: 709, endPoint y: 360, distance: 291.9
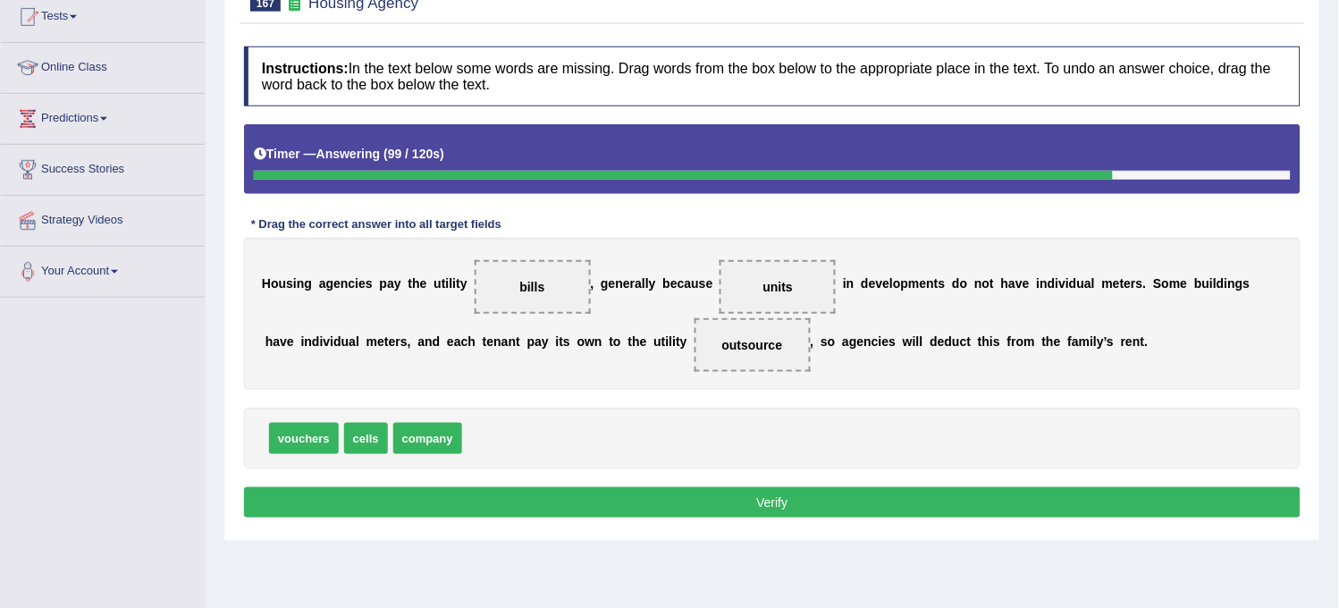
click at [549, 512] on button "Verify" at bounding box center [772, 502] width 1056 height 30
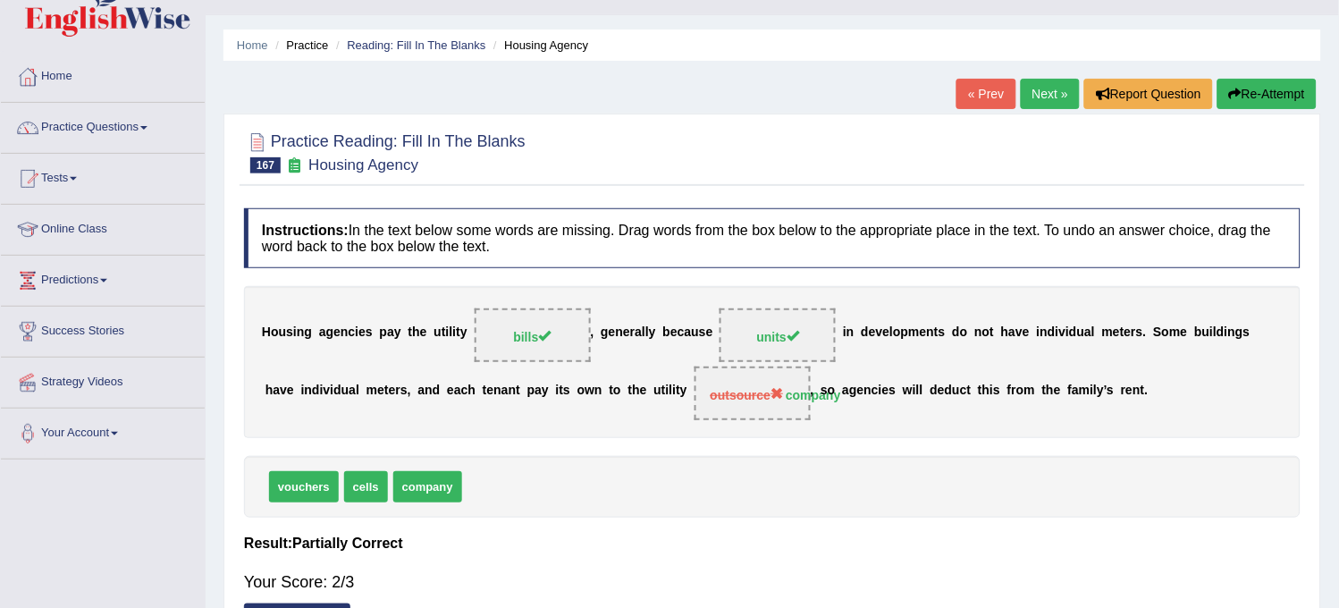
scroll to position [0, 0]
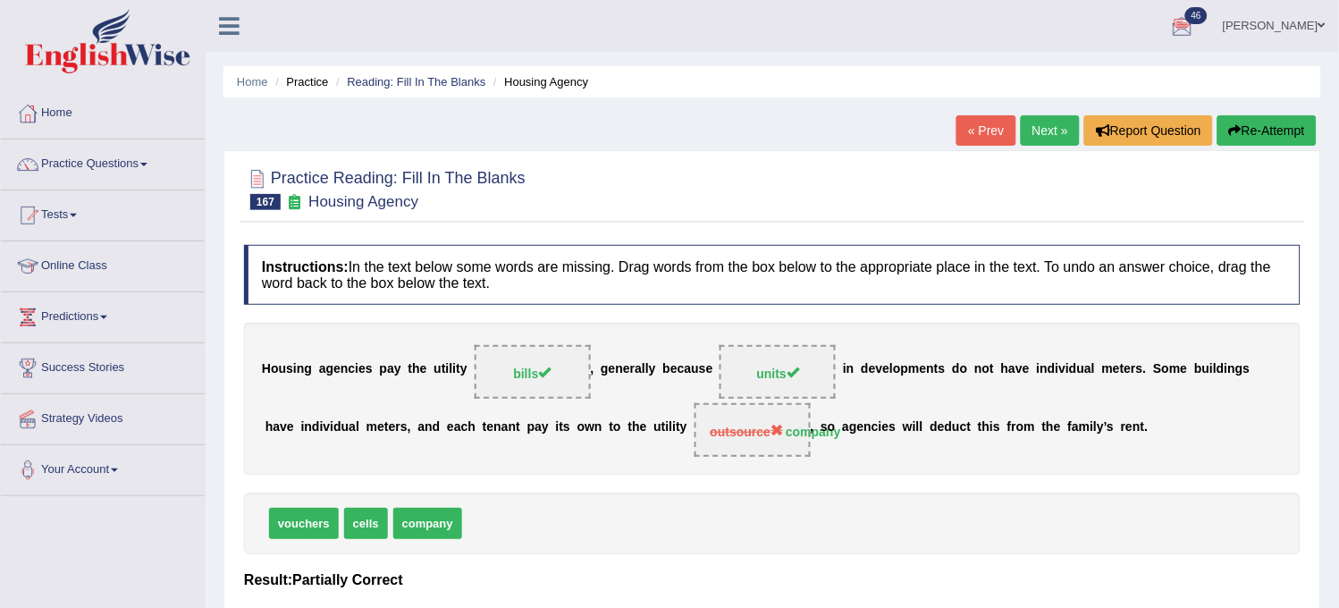
click at [1069, 130] on link "Next »" at bounding box center [1049, 130] width 59 height 30
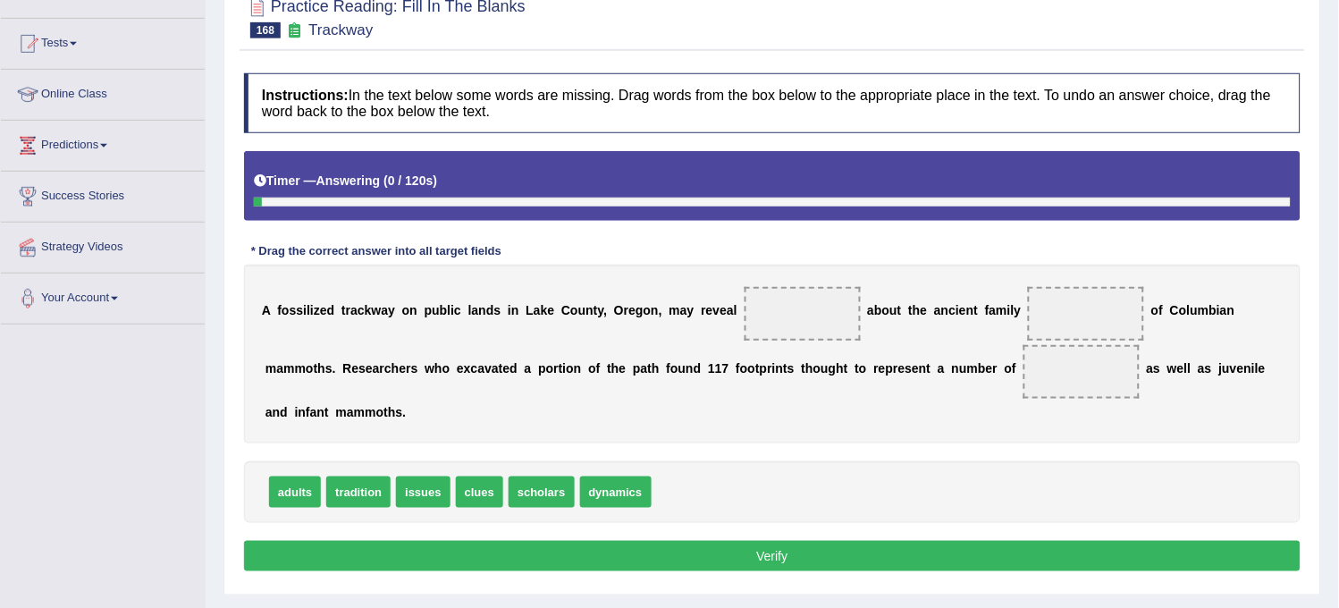
scroll to position [198, 0]
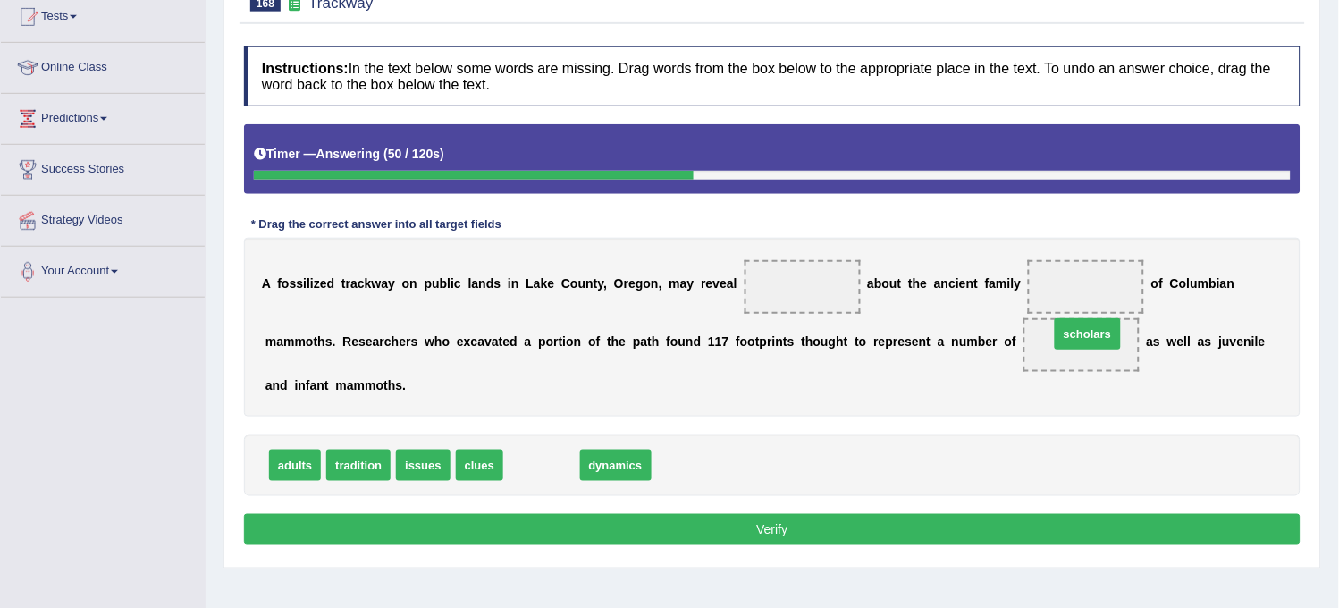
drag, startPoint x: 541, startPoint y: 474, endPoint x: 1112, endPoint y: 344, distance: 585.5
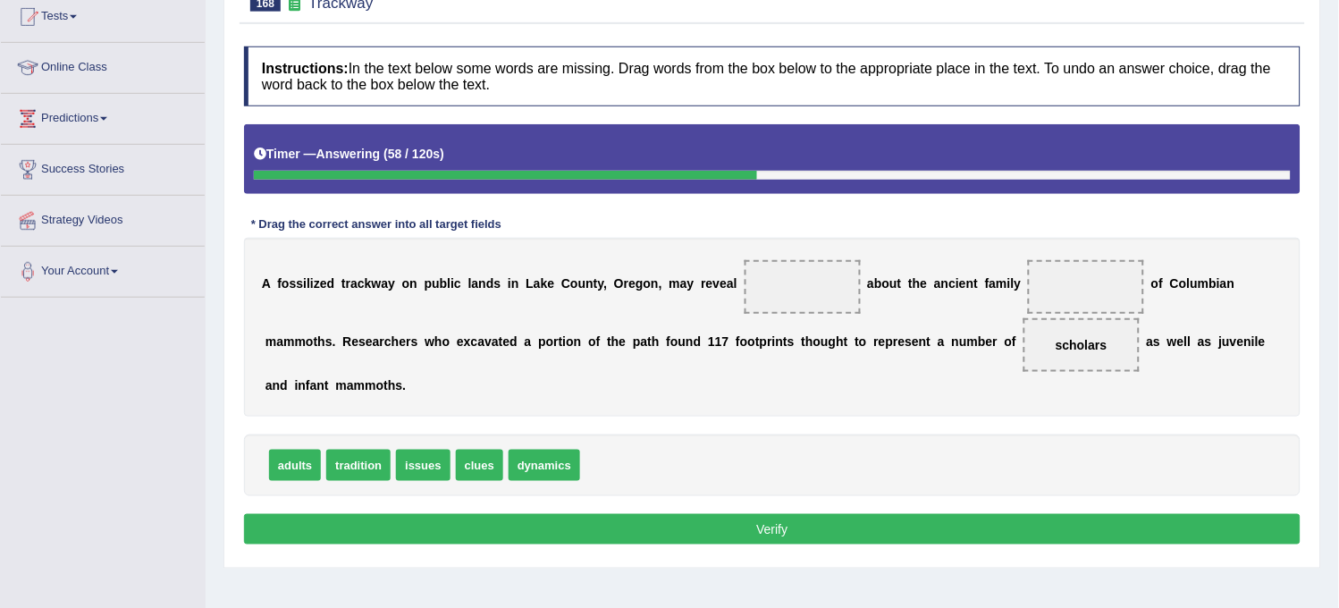
drag, startPoint x: 549, startPoint y: 461, endPoint x: 1077, endPoint y: 355, distance: 538.7
drag, startPoint x: 1077, startPoint y: 348, endPoint x: 1082, endPoint y: 289, distance: 60.1
drag, startPoint x: 537, startPoint y: 469, endPoint x: 1091, endPoint y: 340, distance: 568.9
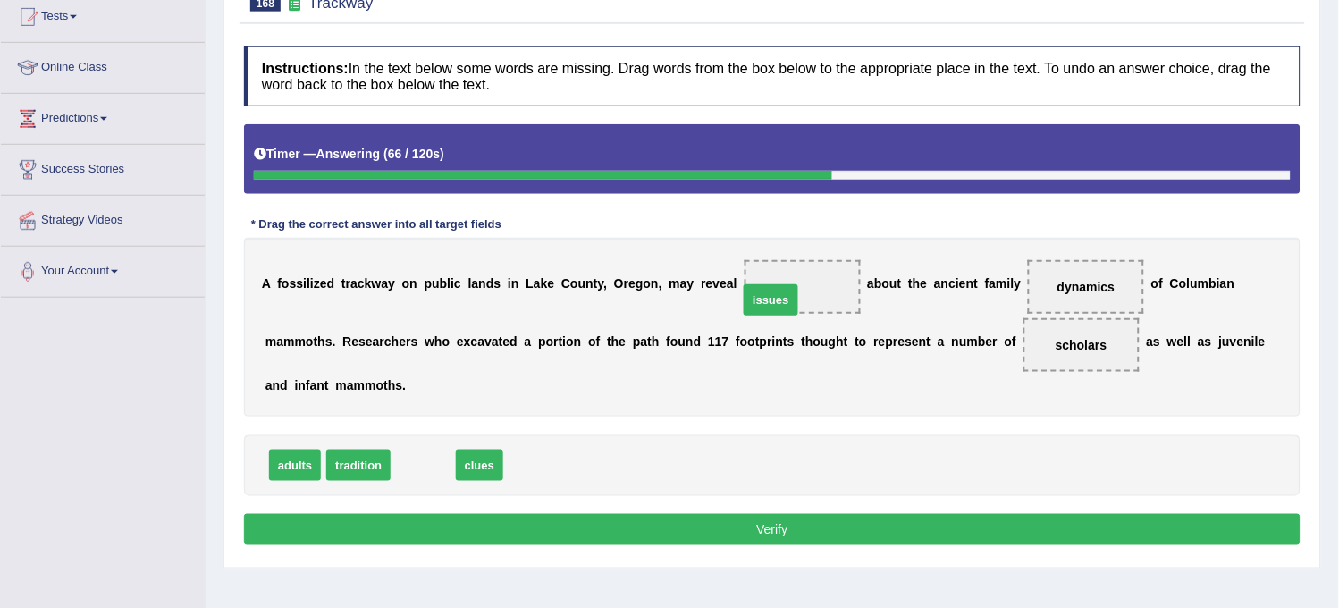
drag, startPoint x: 423, startPoint y: 460, endPoint x: 770, endPoint y: 292, distance: 386.1
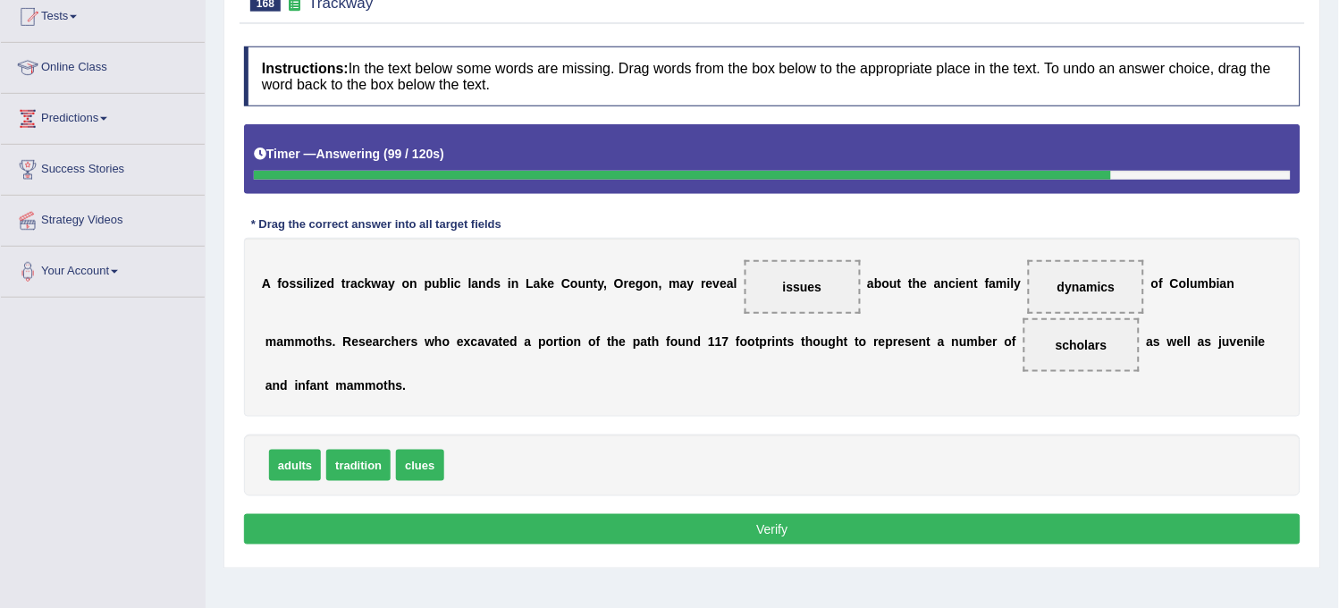
click at [442, 515] on button "Verify" at bounding box center [772, 529] width 1056 height 30
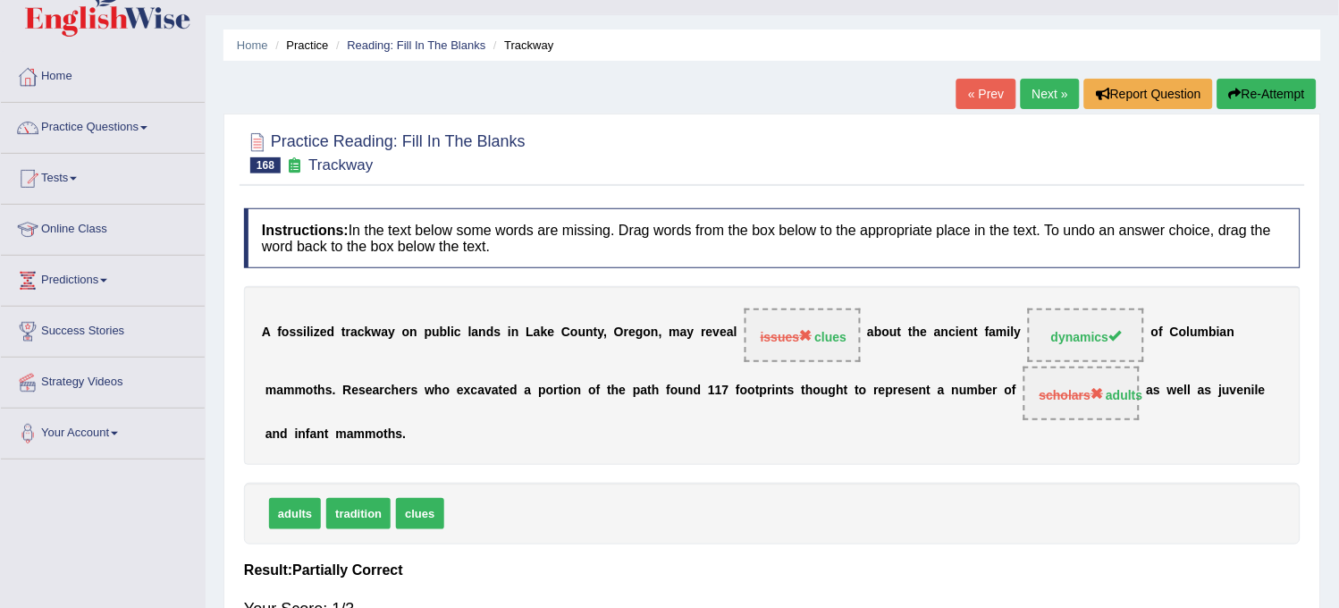
scroll to position [0, 0]
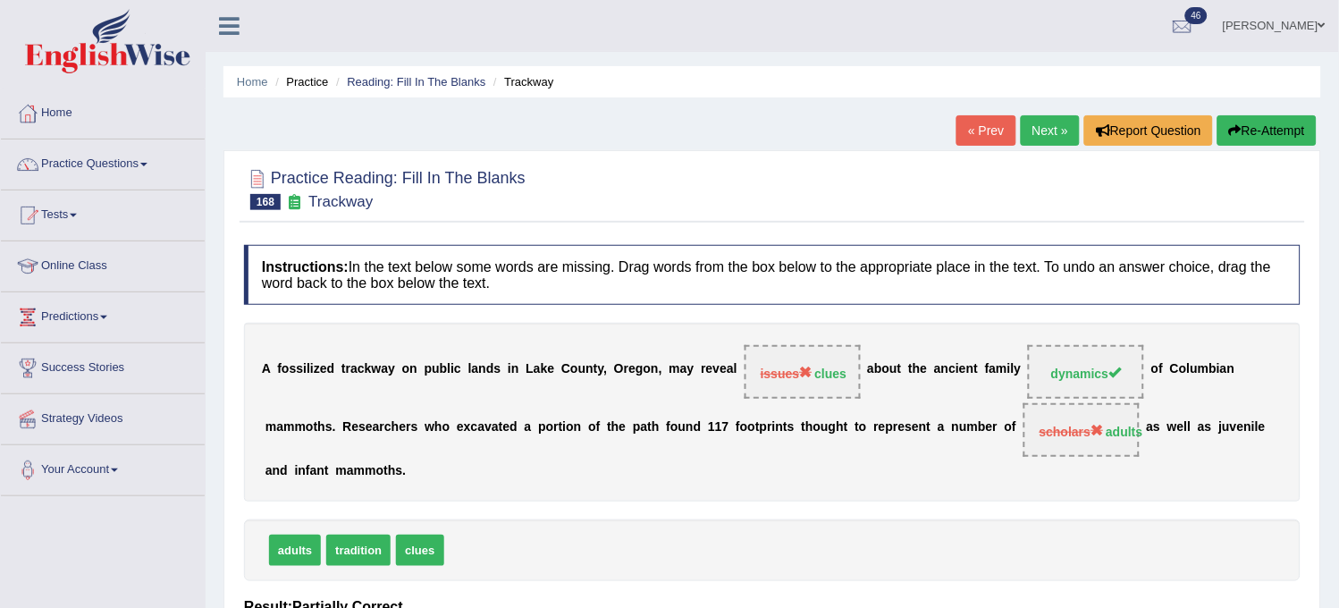
drag, startPoint x: 1283, startPoint y: 113, endPoint x: 1283, endPoint y: 129, distance: 16.1
click at [1283, 129] on div "Home Practice Reading: Fill In The Blanks Trackway « Prev Next » Report Questio…" at bounding box center [772, 447] width 1133 height 894
click at [1283, 129] on button "Re-Attempt" at bounding box center [1266, 130] width 99 height 30
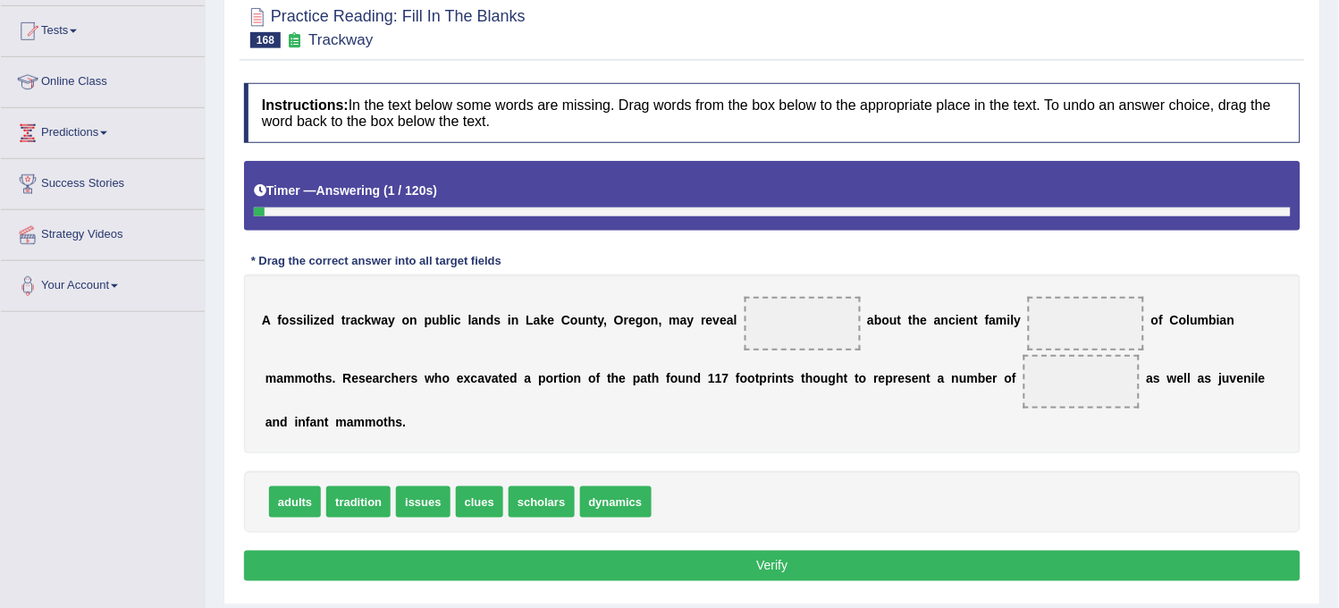
scroll to position [198, 0]
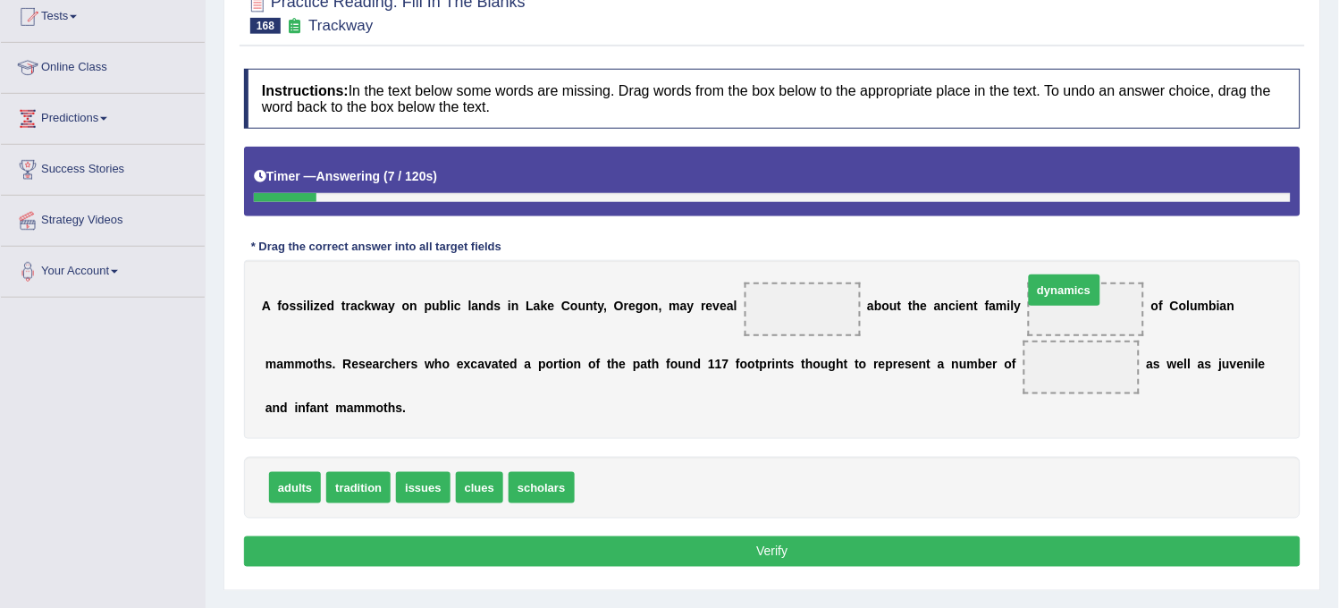
drag, startPoint x: 590, startPoint y: 481, endPoint x: 1040, endPoint y: 293, distance: 487.9
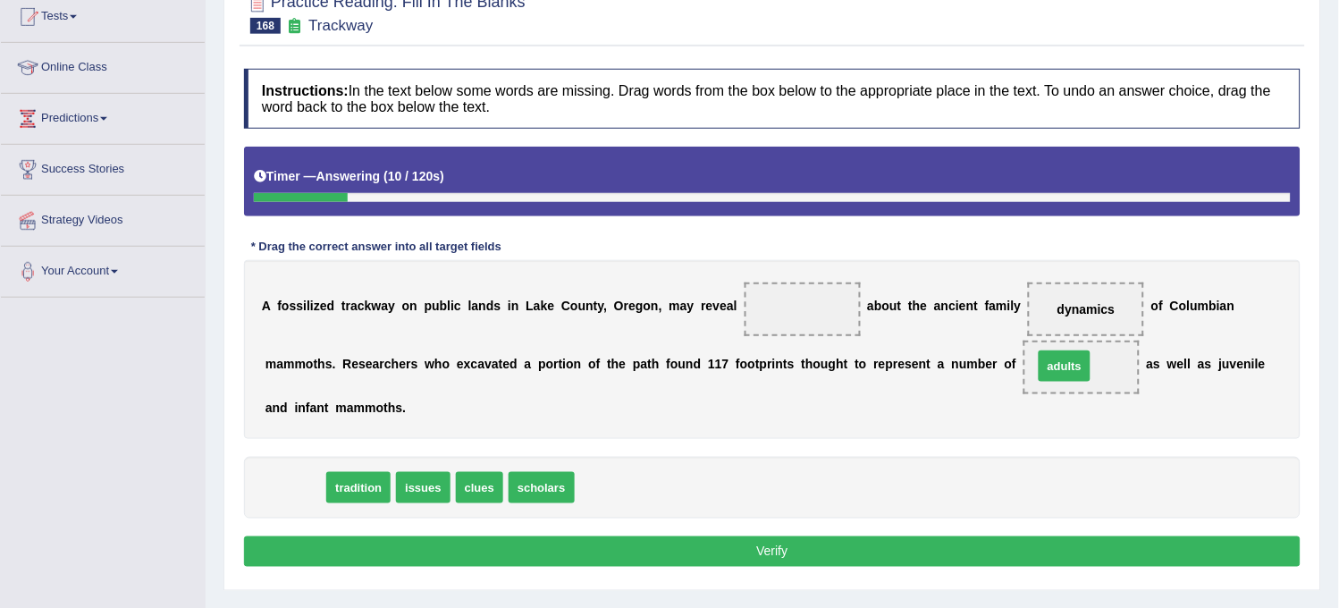
drag, startPoint x: 295, startPoint y: 490, endPoint x: 1084, endPoint y: 372, distance: 797.8
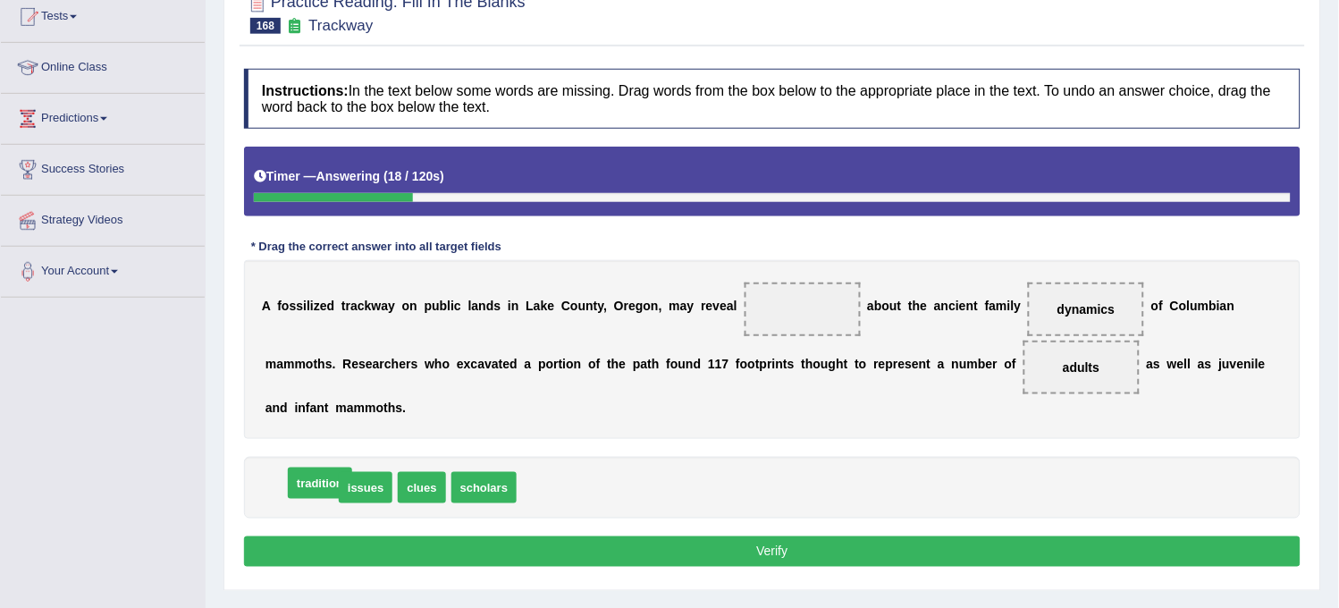
drag, startPoint x: 323, startPoint y: 485, endPoint x: 341, endPoint y: 480, distance: 19.5
drag, startPoint x: 345, startPoint y: 494, endPoint x: 776, endPoint y: 318, distance: 465.3
click at [521, 552] on button "Verify" at bounding box center [772, 551] width 1056 height 30
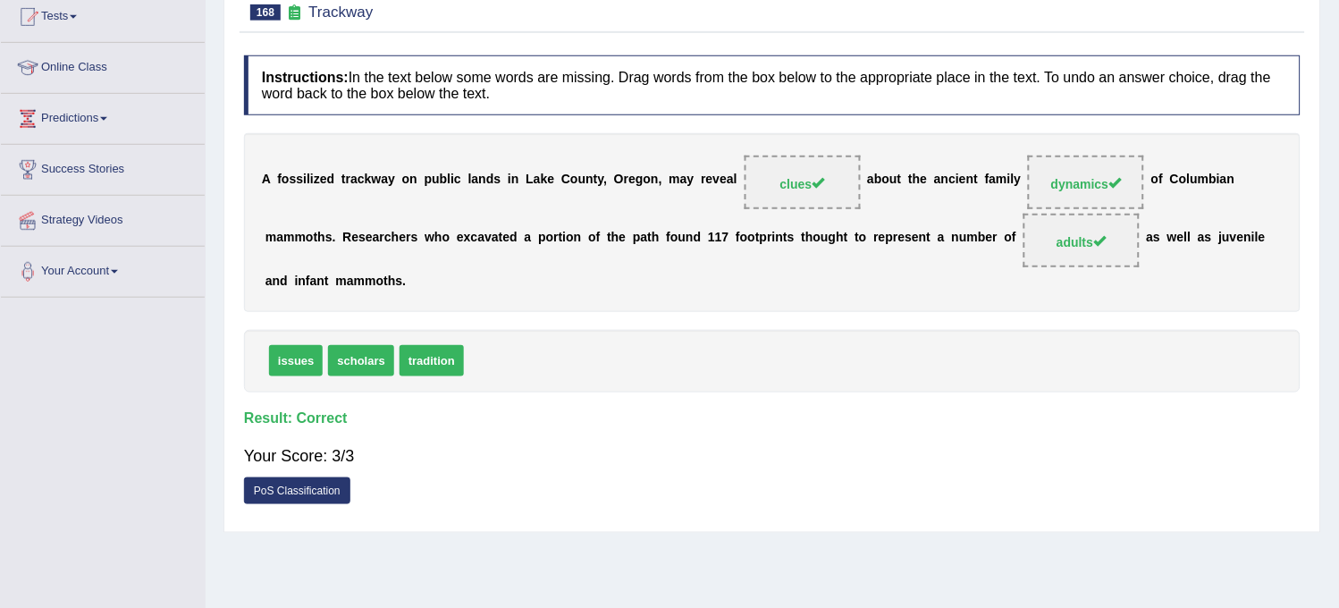
scroll to position [0, 0]
